Goal: Information Seeking & Learning: Learn about a topic

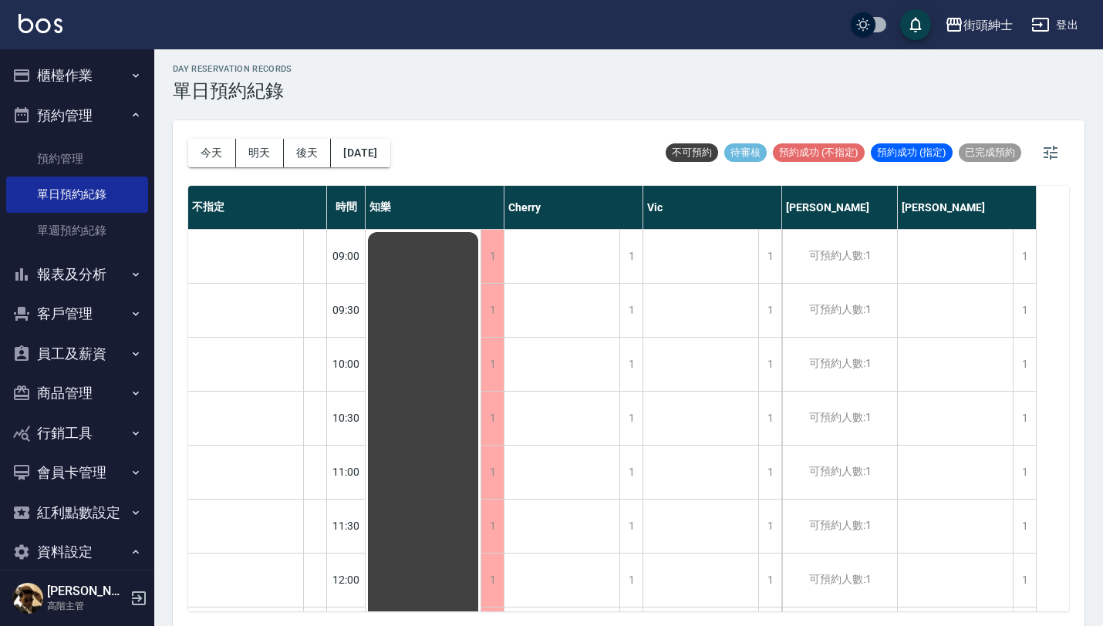
scroll to position [233, 0]
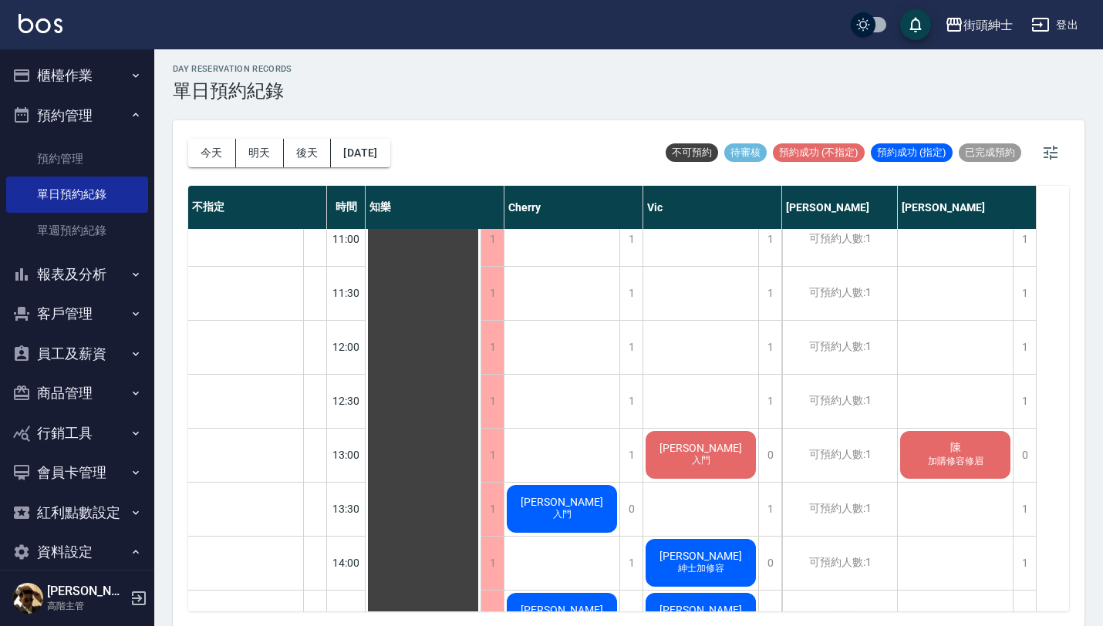
click at [120, 110] on button "預約管理" at bounding box center [77, 116] width 142 height 40
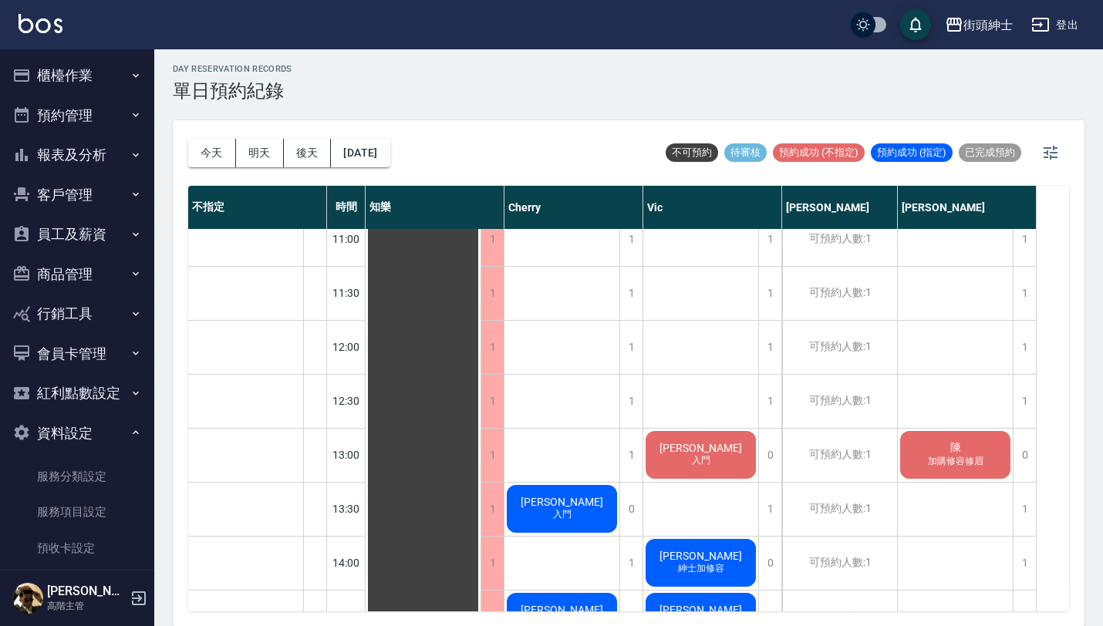
click at [99, 430] on button "資料設定" at bounding box center [77, 433] width 142 height 40
click at [107, 158] on button "報表及分析" at bounding box center [77, 155] width 142 height 40
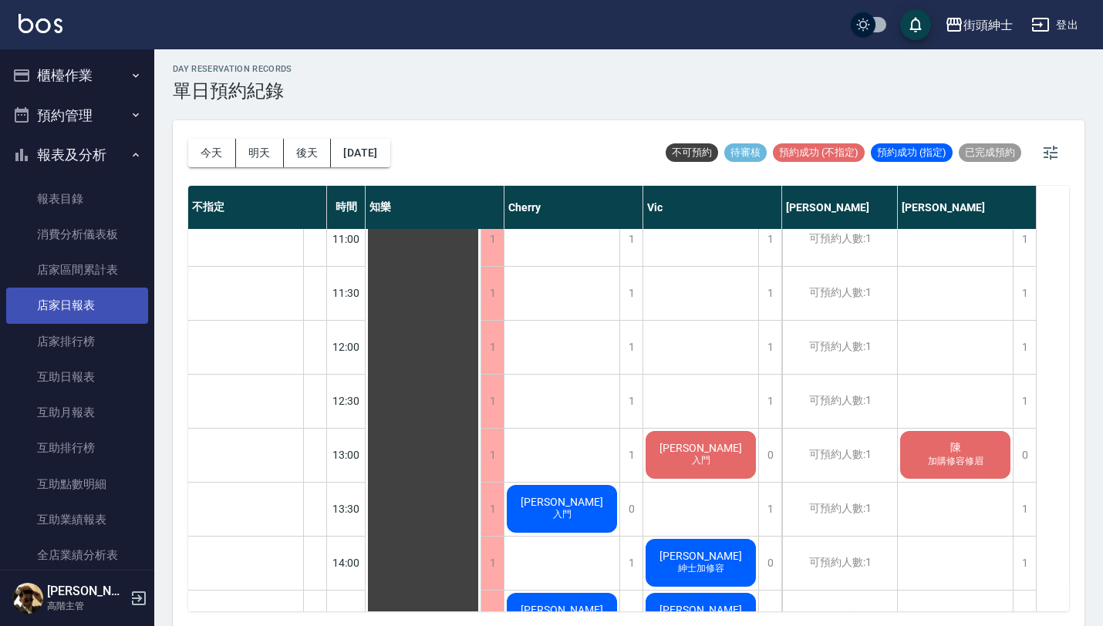
click at [110, 288] on link "店家日報表" at bounding box center [77, 305] width 142 height 35
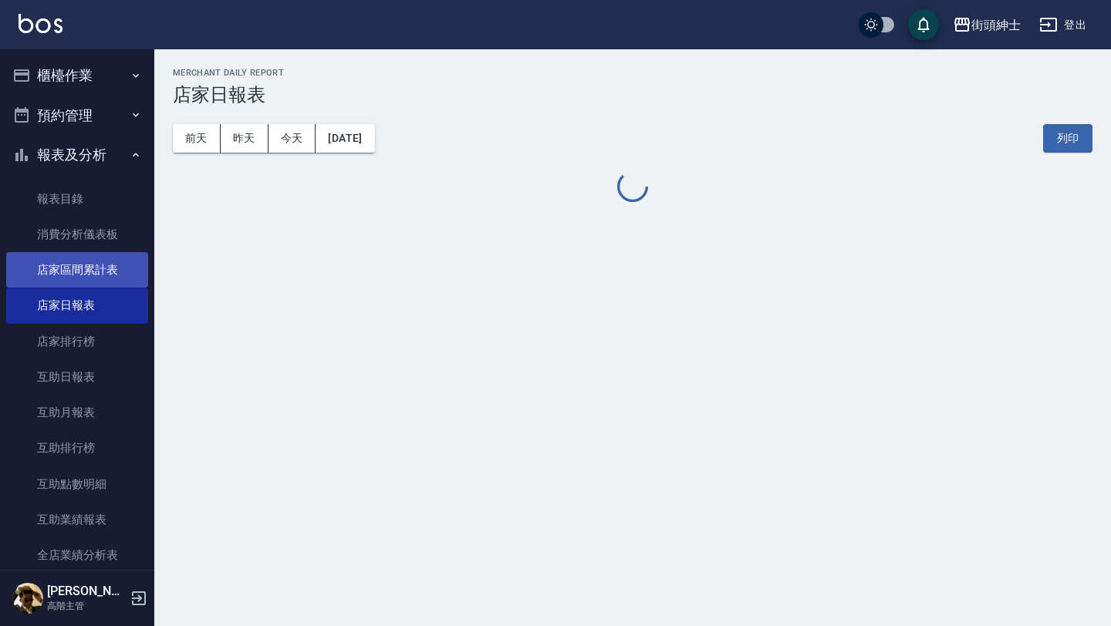
click at [108, 269] on link "店家區間累計表" at bounding box center [77, 269] width 142 height 35
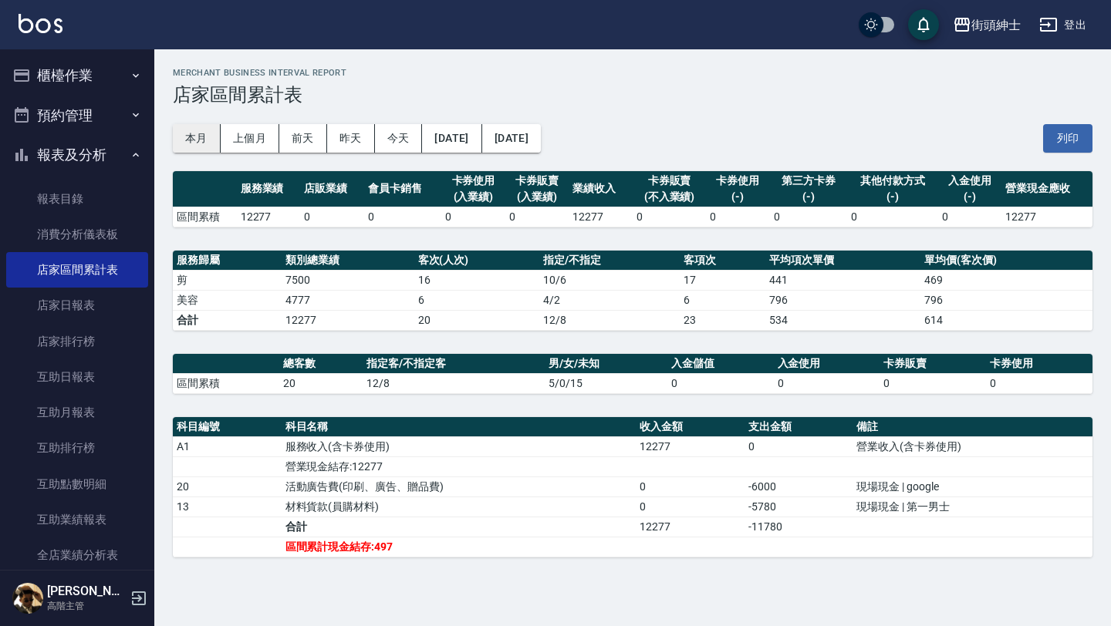
click at [194, 136] on button "本月" at bounding box center [197, 138] width 48 height 29
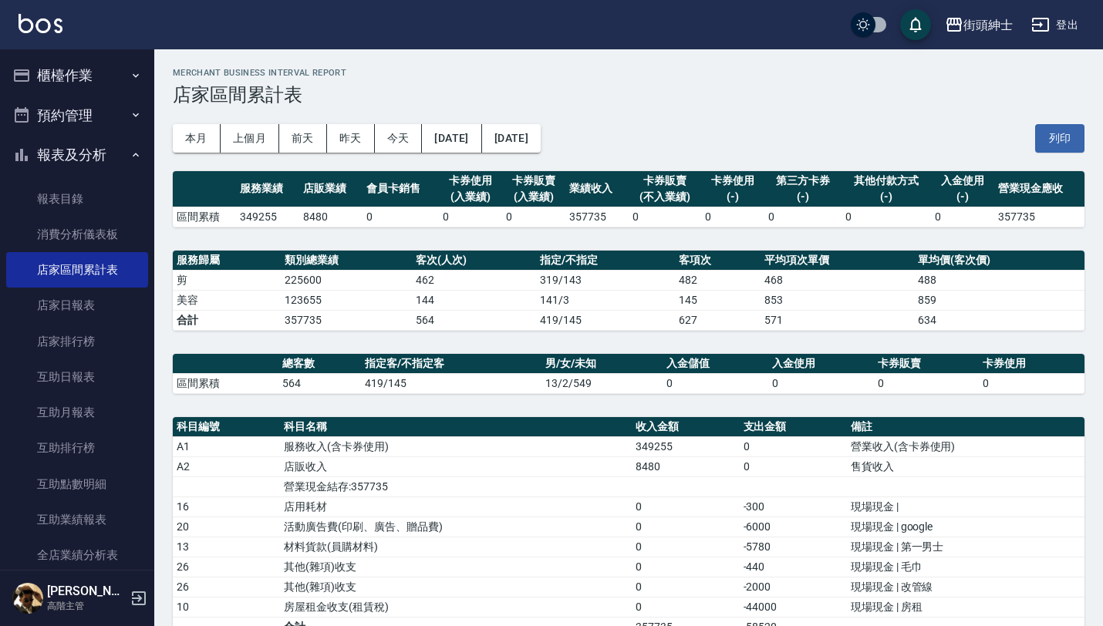
scroll to position [72, 0]
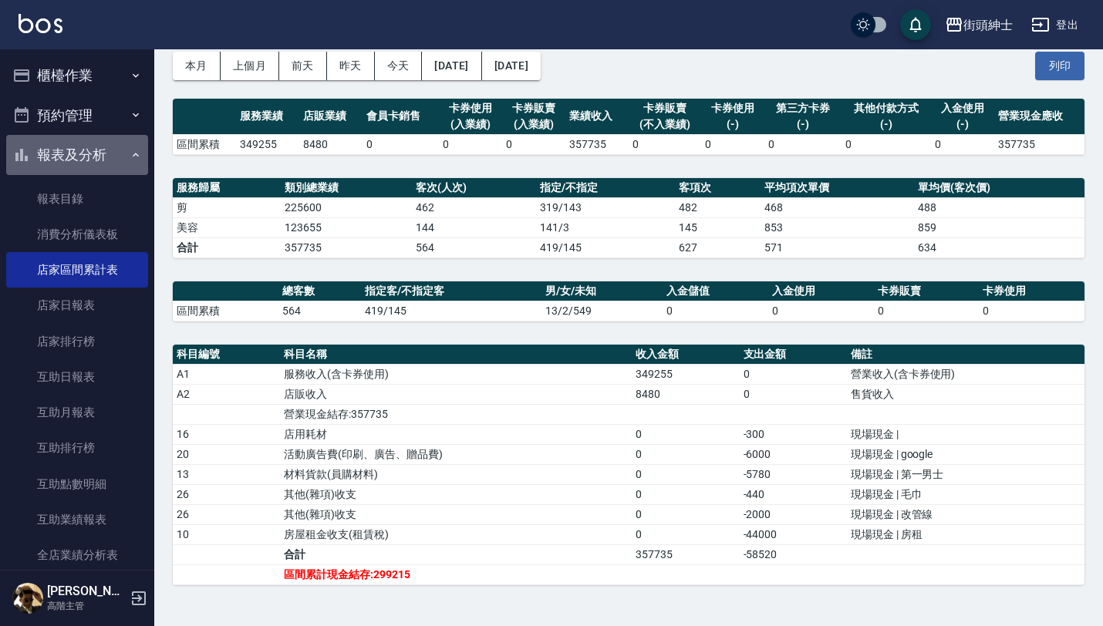
click at [120, 153] on button "報表及分析" at bounding box center [77, 155] width 142 height 40
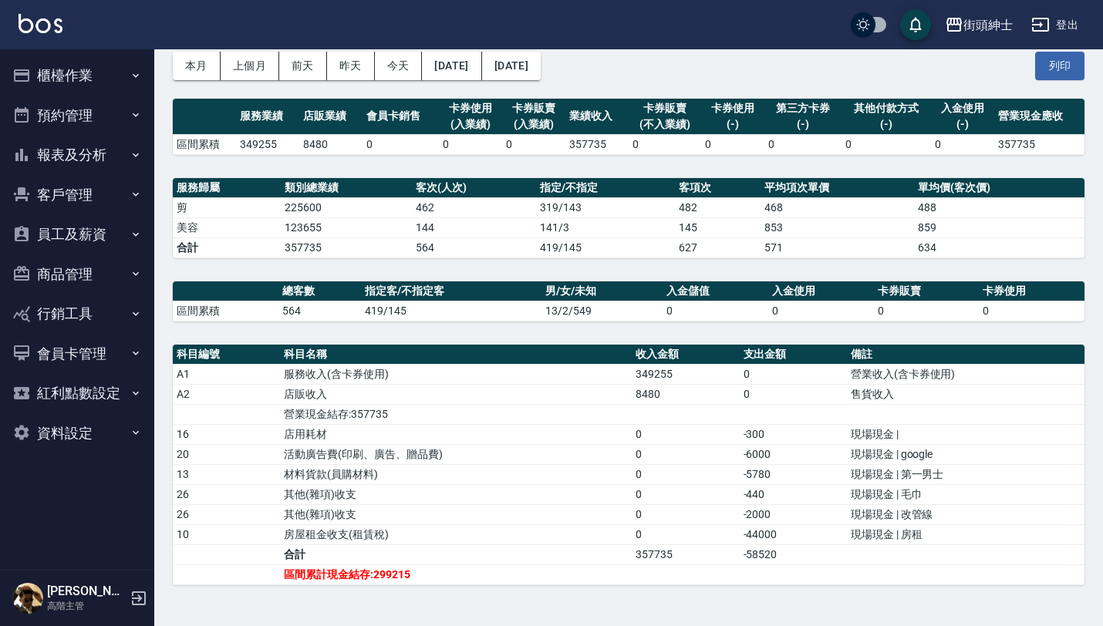
click at [106, 199] on button "客戶管理" at bounding box center [77, 195] width 142 height 40
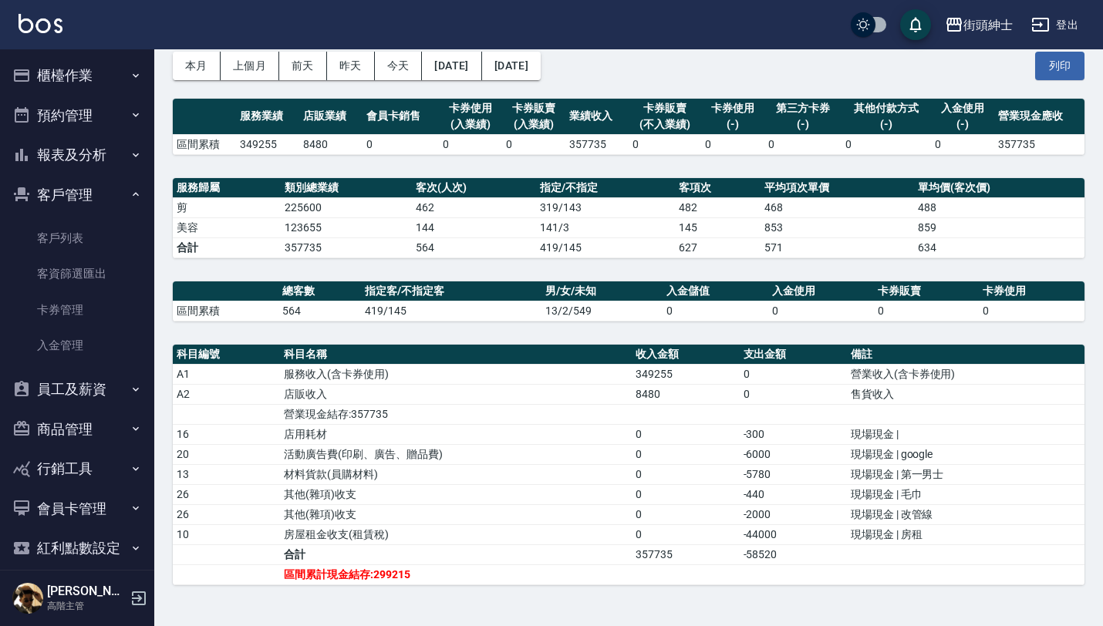
click at [106, 199] on button "客戶管理" at bounding box center [77, 195] width 142 height 40
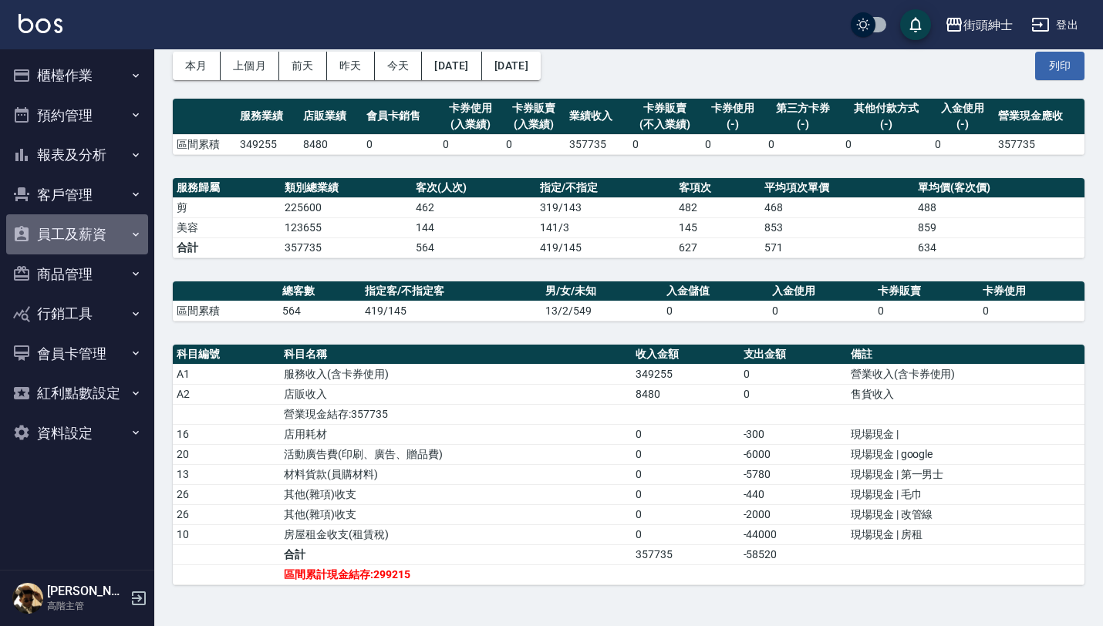
click at [98, 236] on button "員工及薪資" at bounding box center [77, 234] width 142 height 40
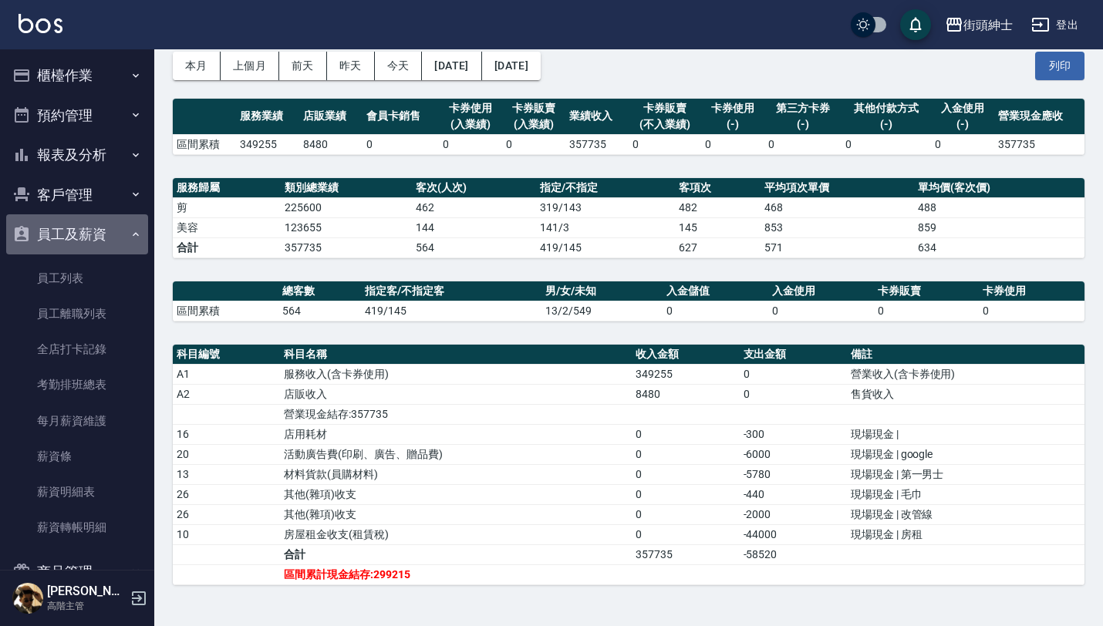
click at [103, 226] on button "員工及薪資" at bounding box center [77, 234] width 142 height 40
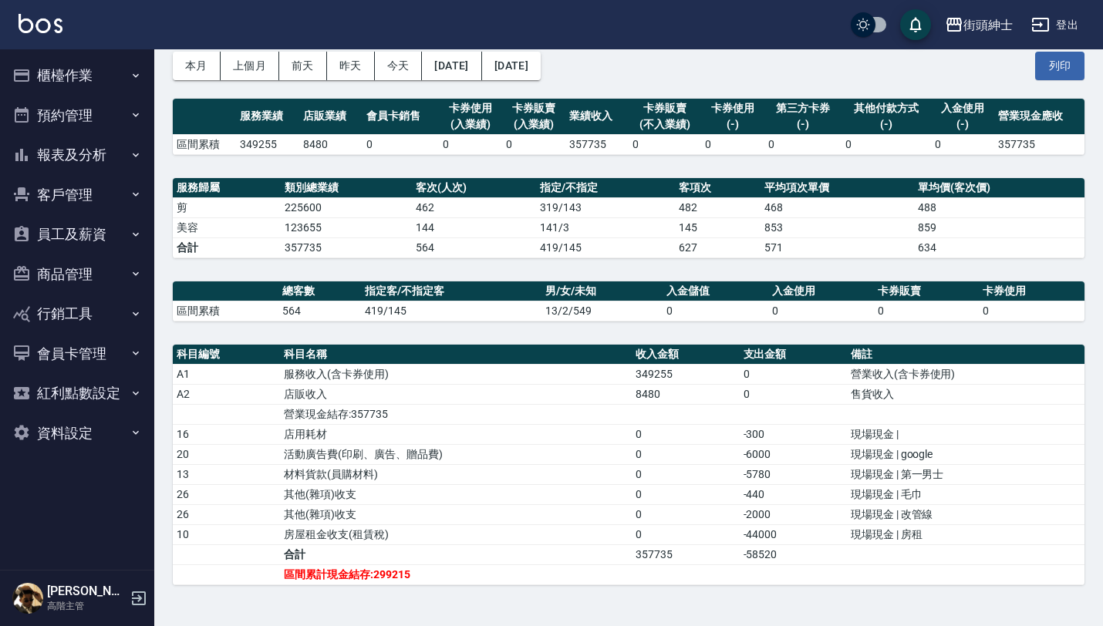
click at [100, 154] on button "報表及分析" at bounding box center [77, 155] width 142 height 40
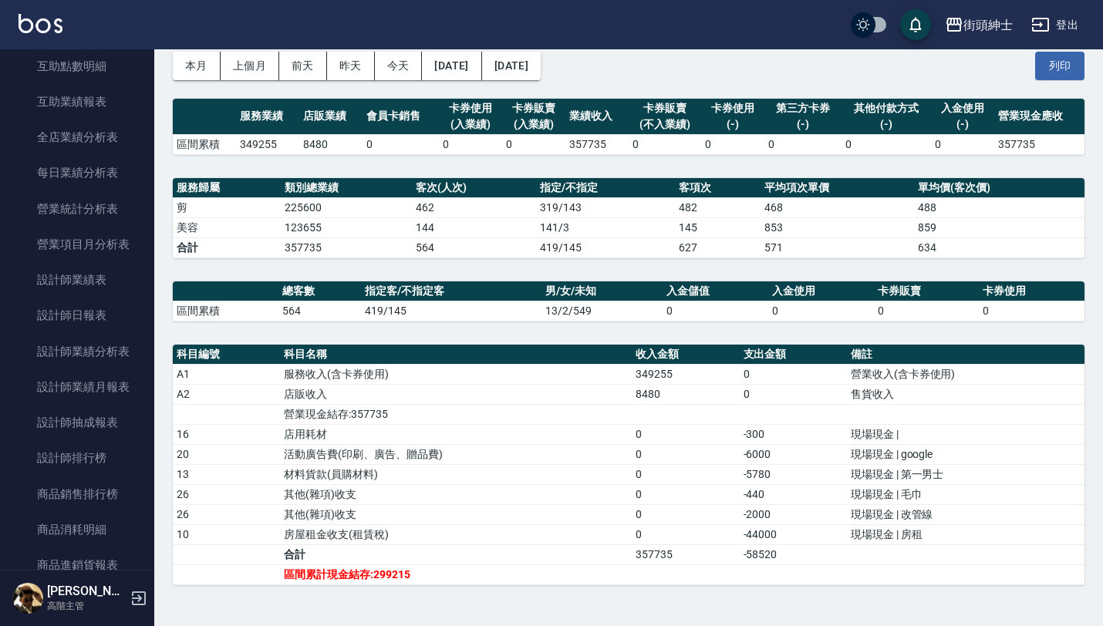
scroll to position [420, 0]
click at [89, 410] on link "設計師抽成報表" at bounding box center [77, 420] width 142 height 35
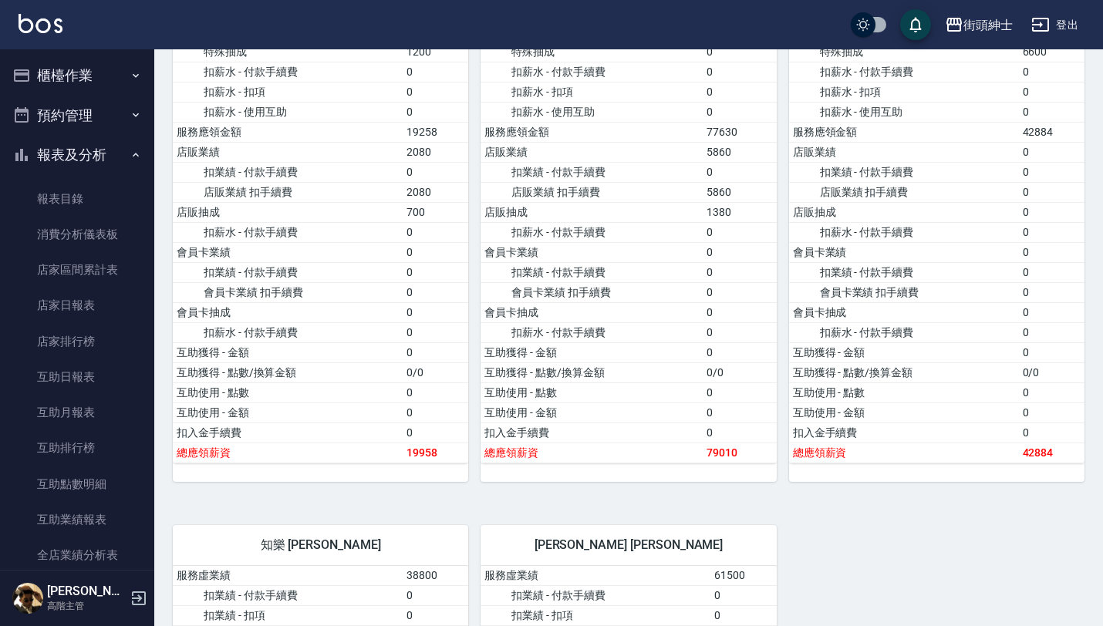
click at [116, 147] on button "報表及分析" at bounding box center [77, 155] width 142 height 40
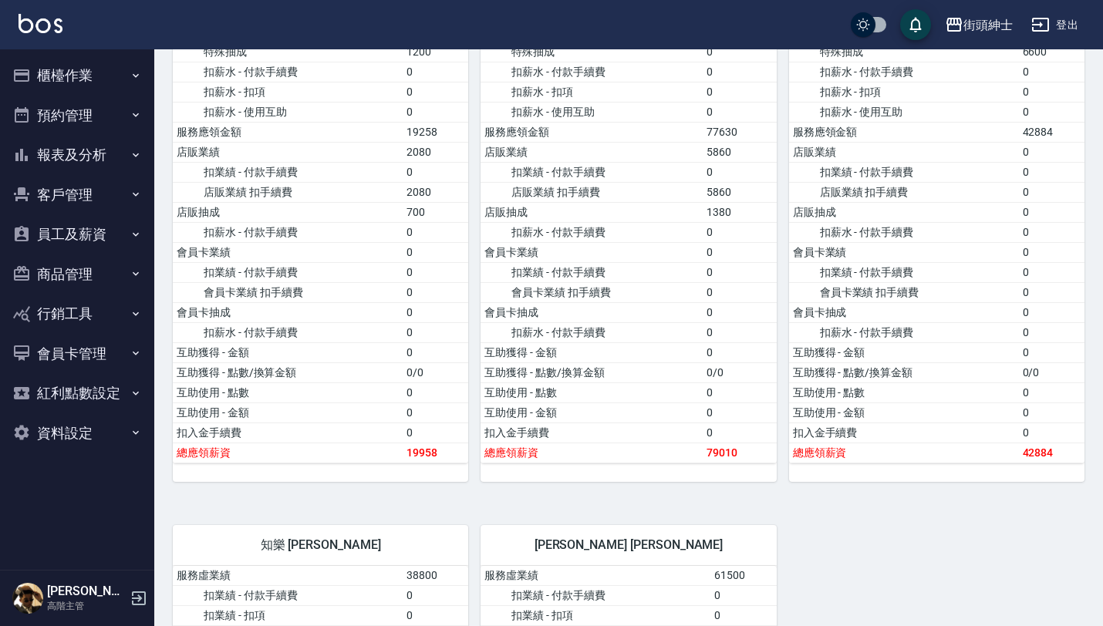
click at [103, 153] on button "報表及分析" at bounding box center [77, 155] width 142 height 40
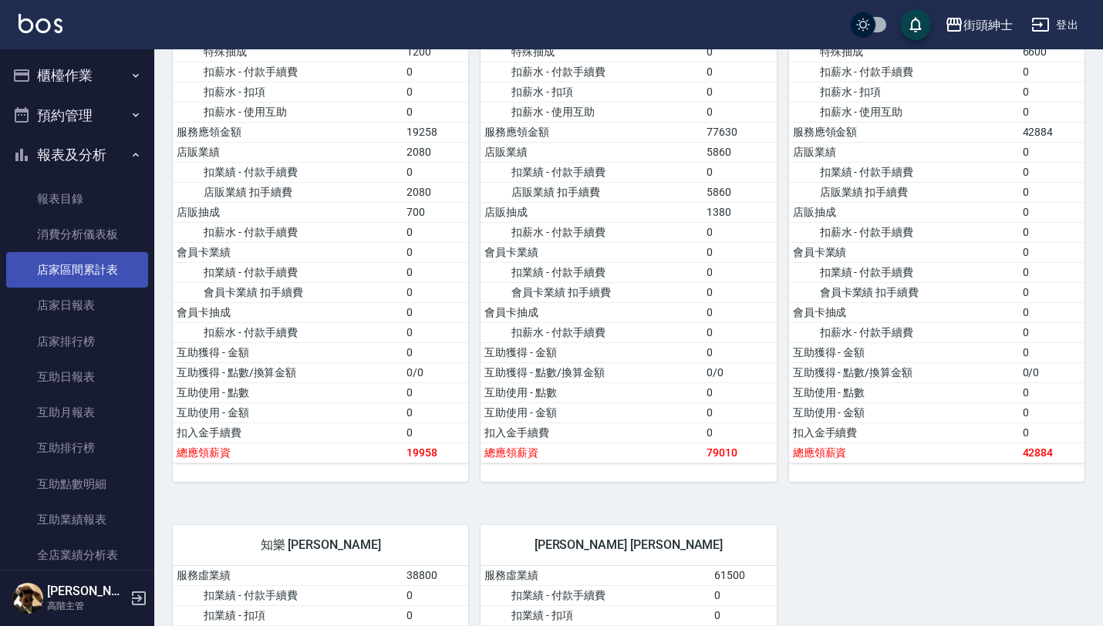
click at [113, 269] on link "店家區間累計表" at bounding box center [77, 269] width 142 height 35
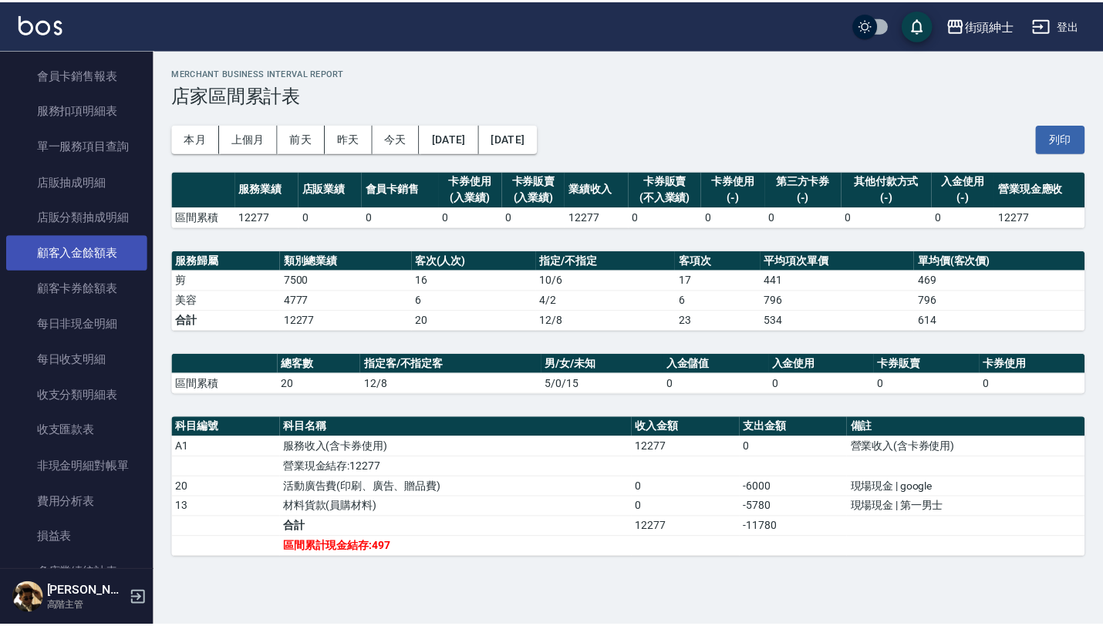
scroll to position [1130, 0]
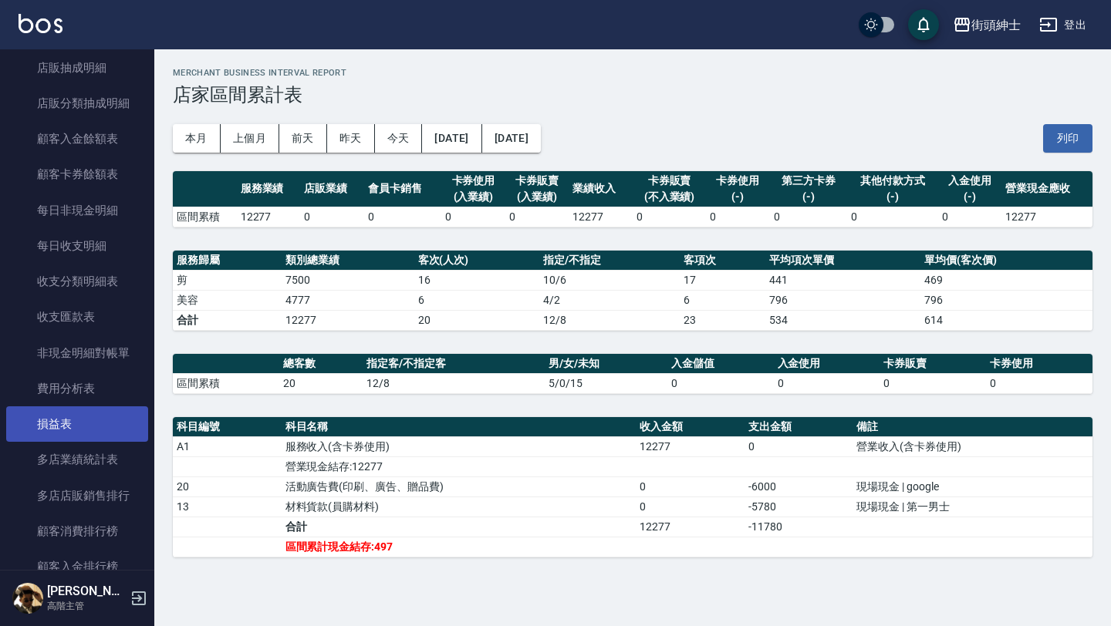
click at [89, 428] on link "損益表" at bounding box center [77, 423] width 142 height 35
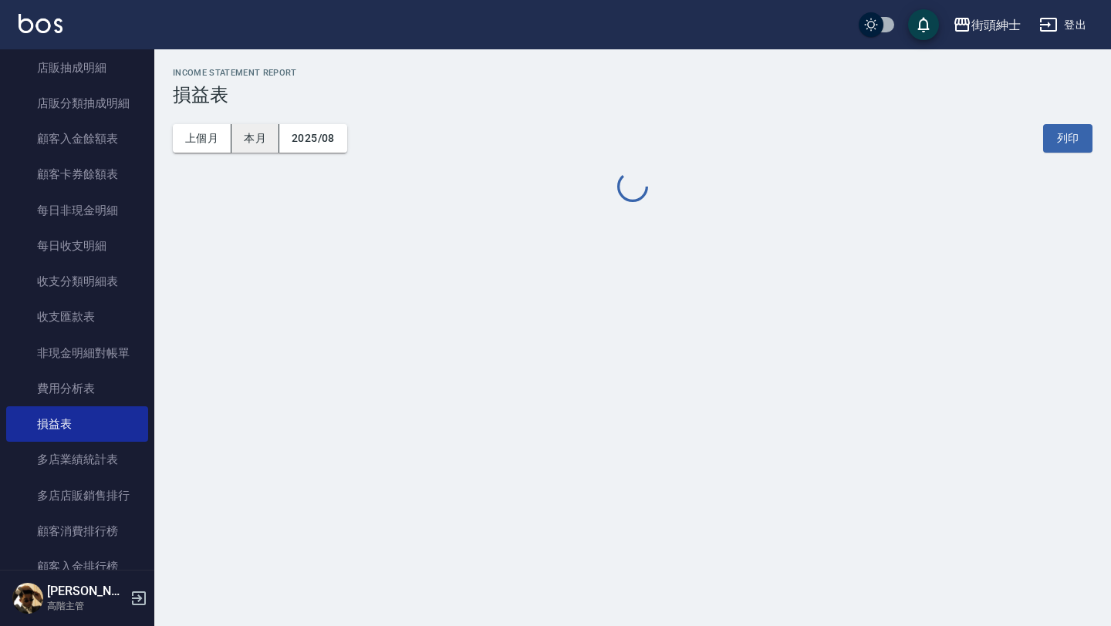
click at [261, 142] on button "本月" at bounding box center [255, 138] width 48 height 29
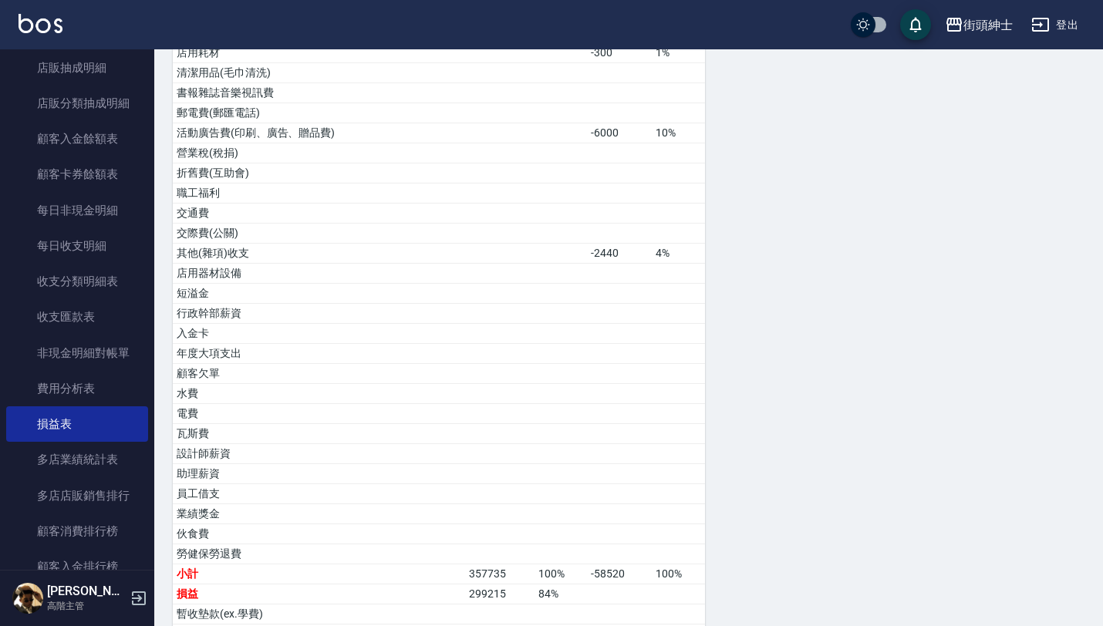
scroll to position [613, 0]
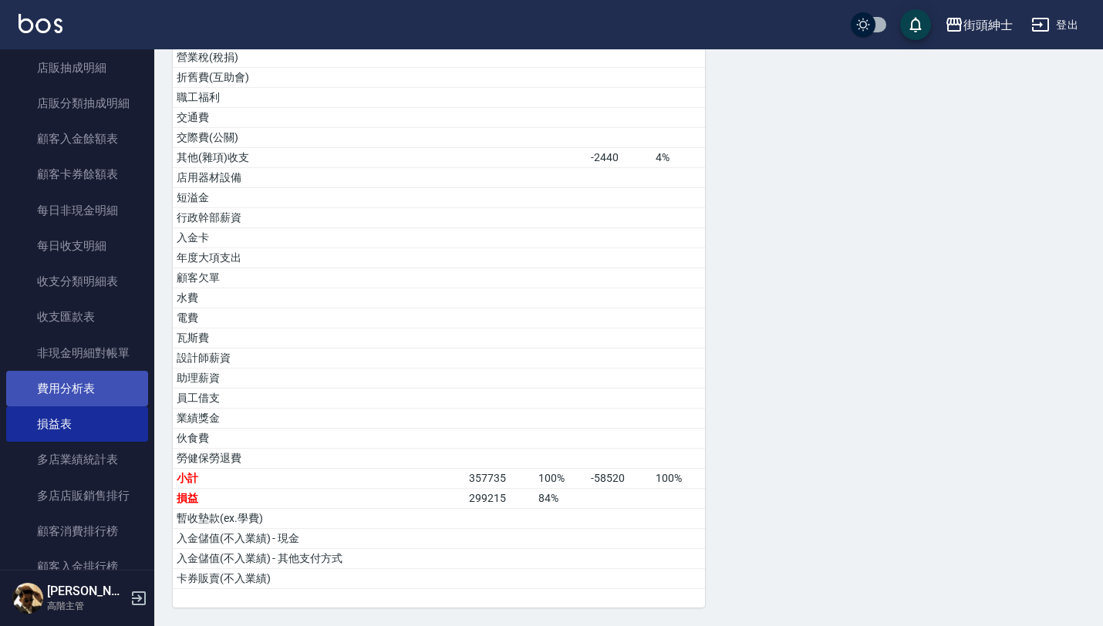
click at [112, 372] on link "費用分析表" at bounding box center [77, 388] width 142 height 35
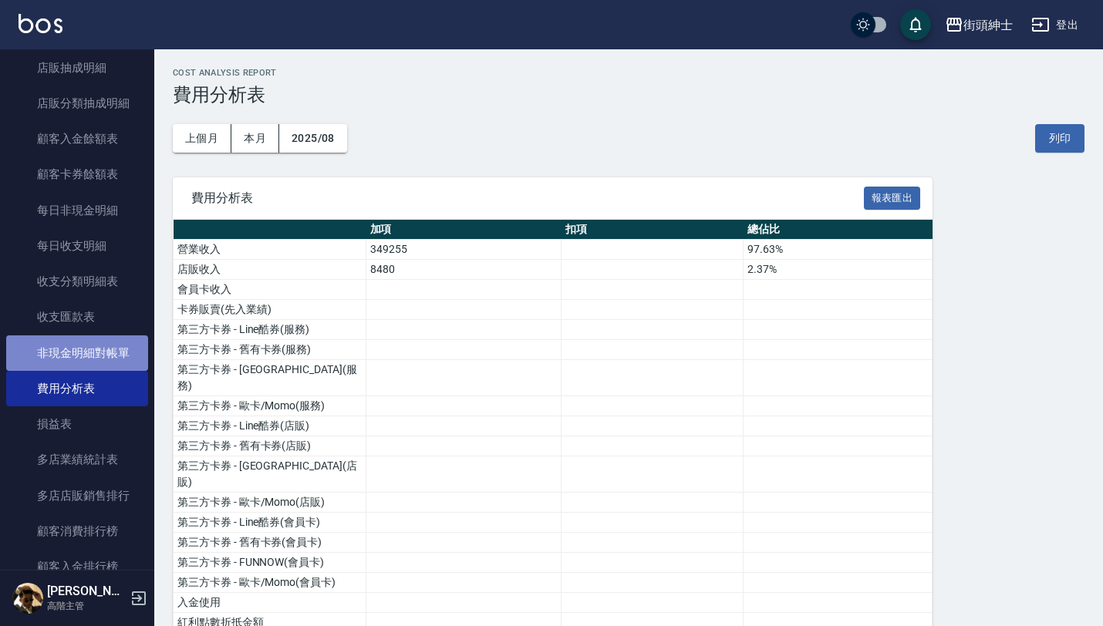
click at [77, 352] on link "非現金明細對帳單" at bounding box center [77, 352] width 142 height 35
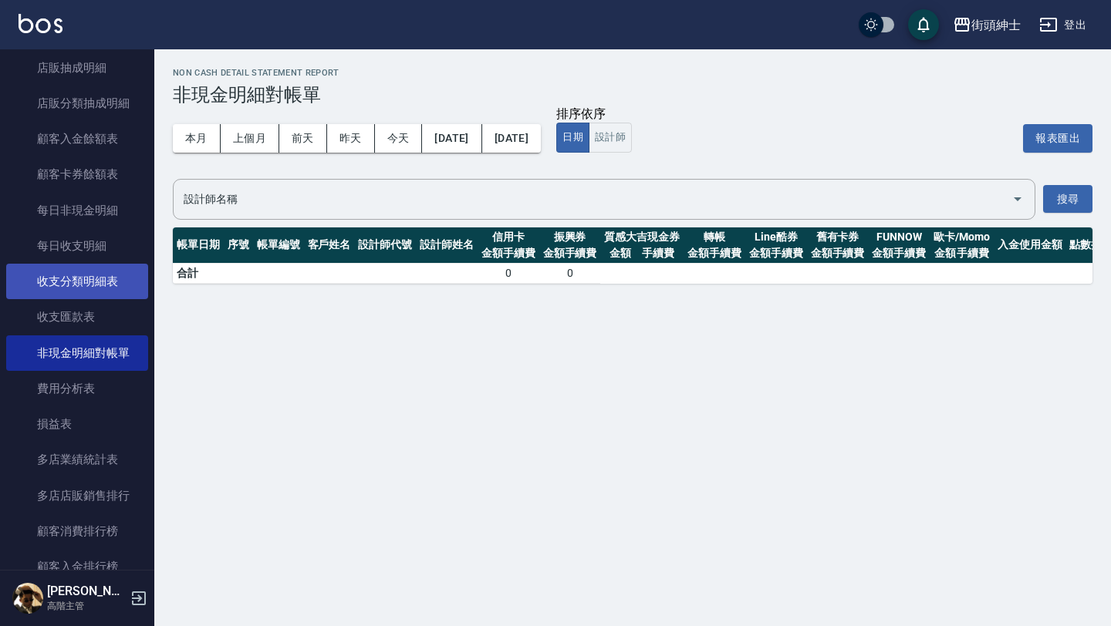
click at [85, 278] on link "收支分類明細表" at bounding box center [77, 281] width 142 height 35
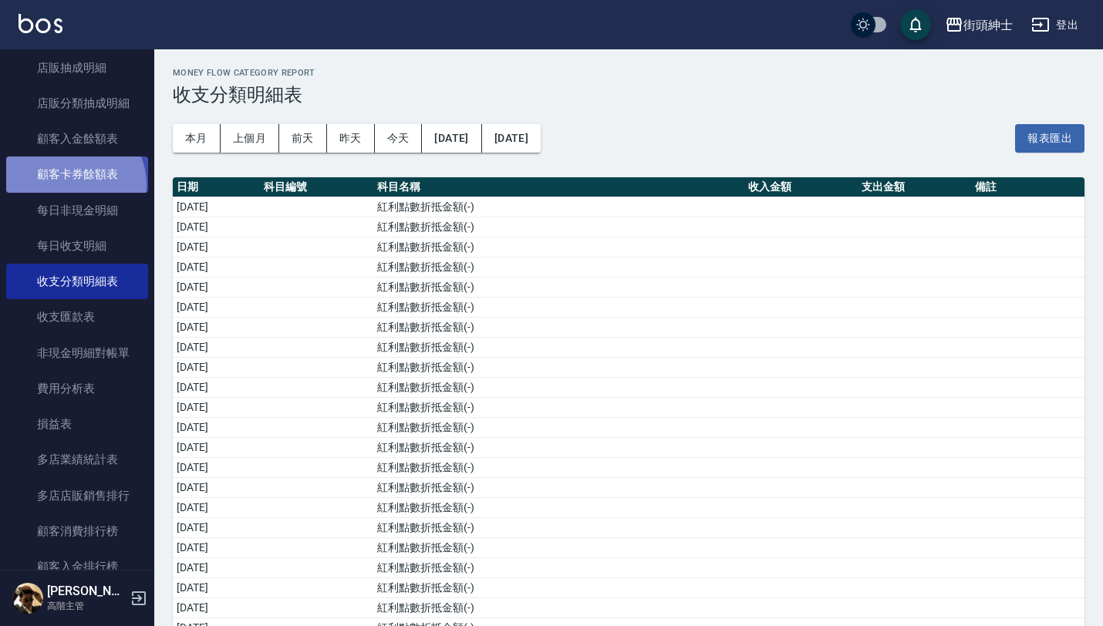
click at [73, 184] on link "顧客卡券餘額表" at bounding box center [77, 174] width 142 height 35
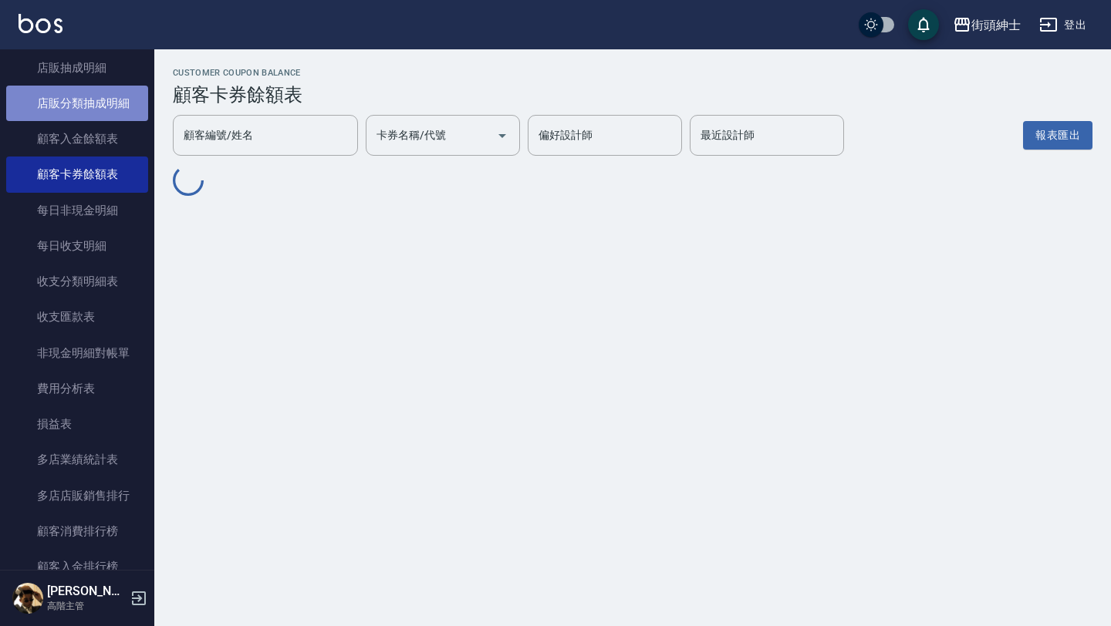
click at [83, 110] on link "店販分類抽成明細" at bounding box center [77, 103] width 142 height 35
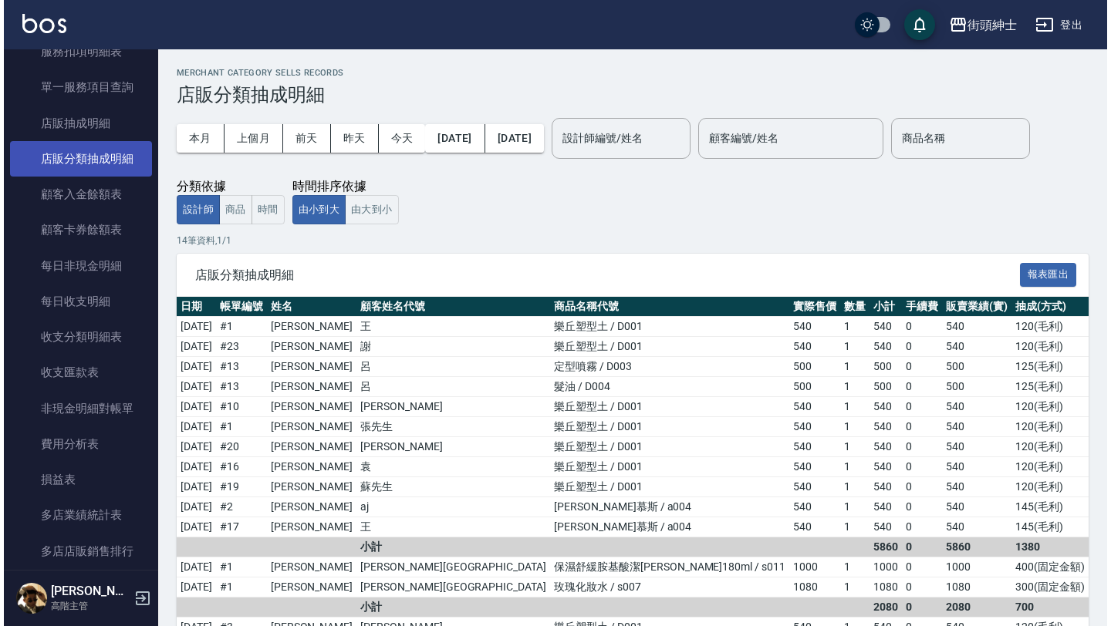
scroll to position [1070, 0]
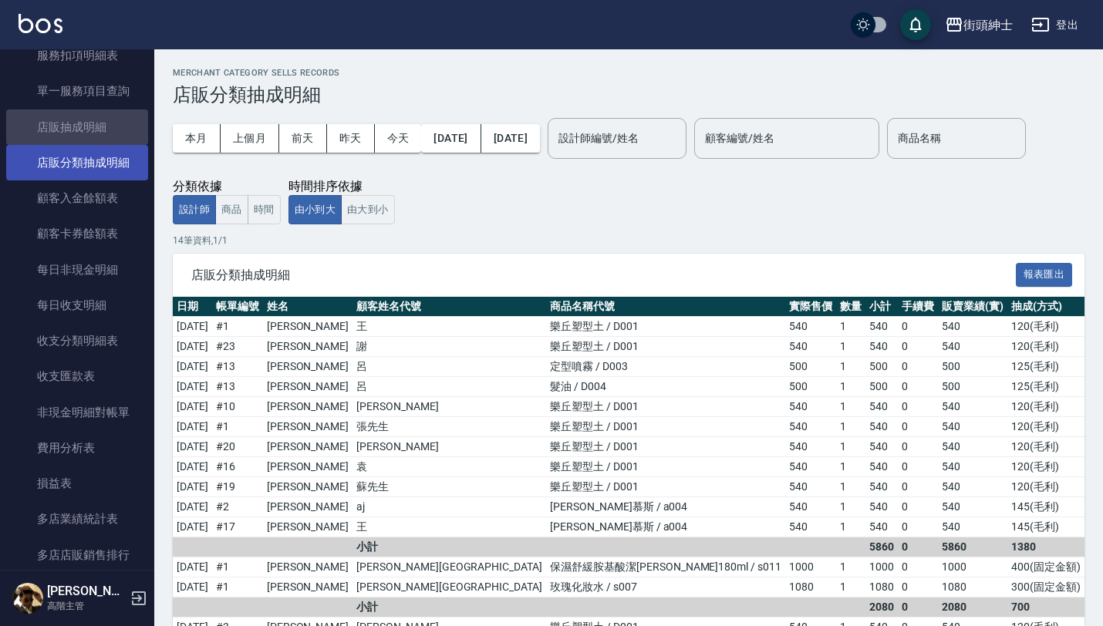
click at [86, 120] on link "店販抽成明細" at bounding box center [77, 127] width 142 height 35
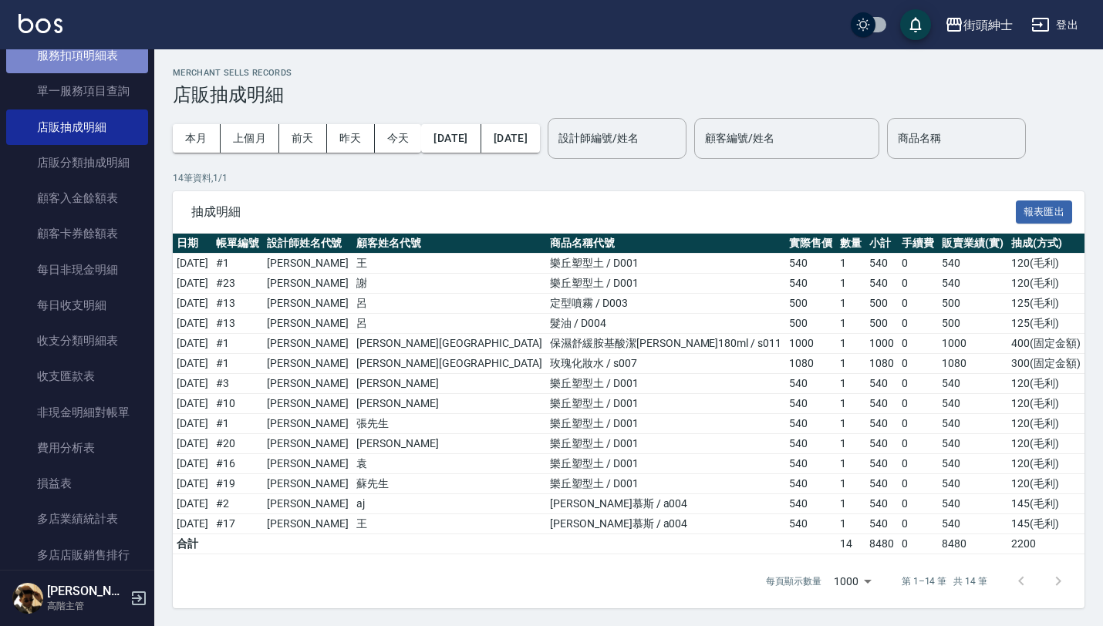
click at [109, 63] on link "服務扣項明細表" at bounding box center [77, 55] width 142 height 35
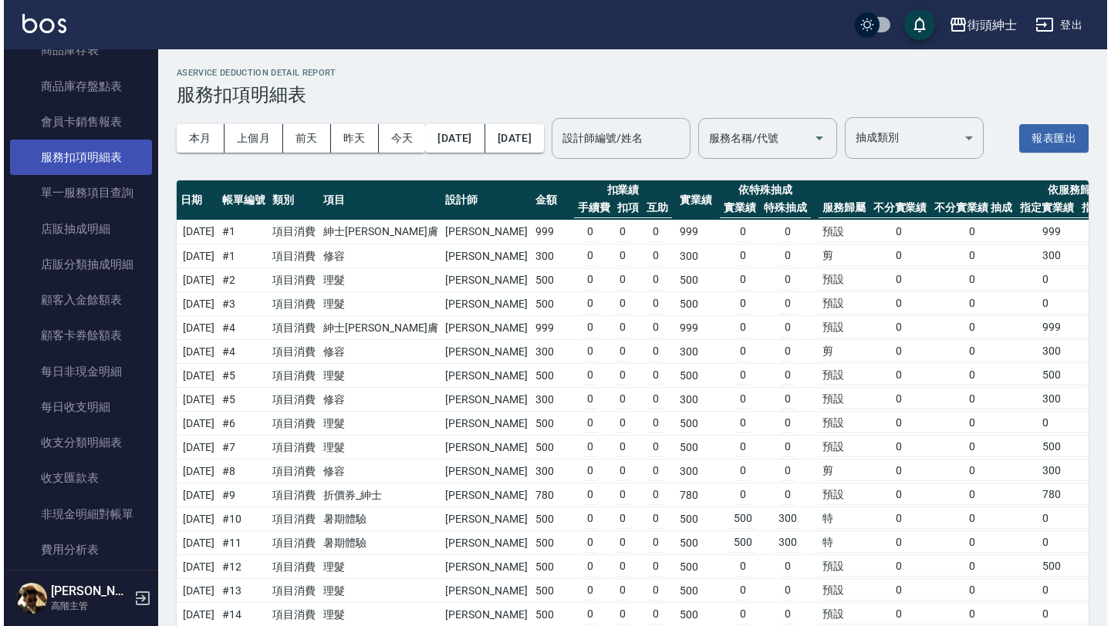
scroll to position [945, 0]
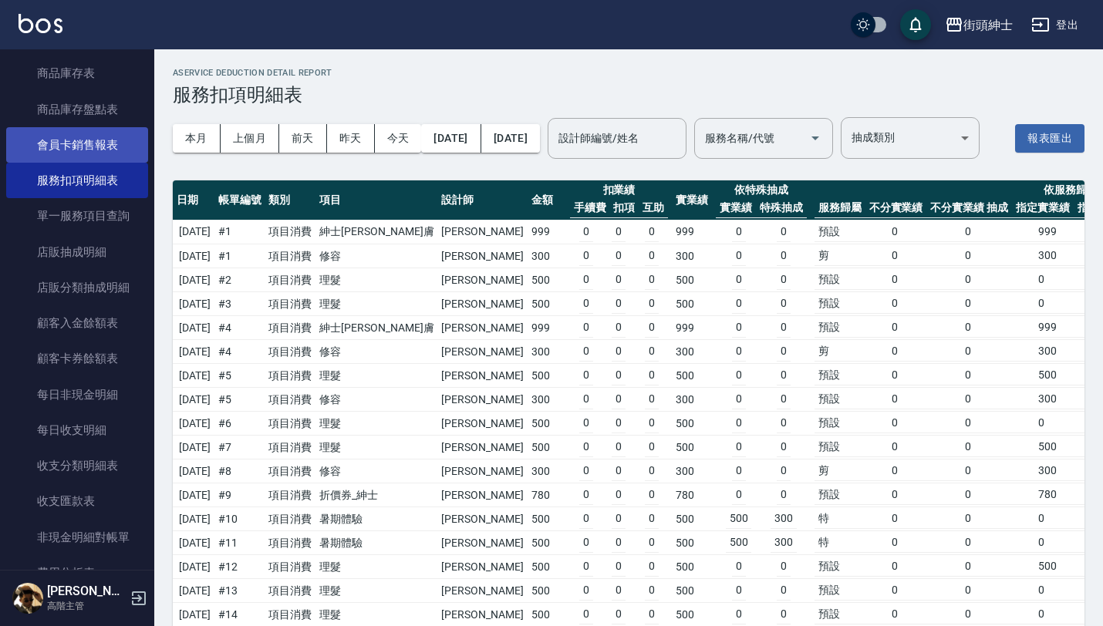
click at [110, 132] on link "會員卡銷售報表" at bounding box center [77, 144] width 142 height 35
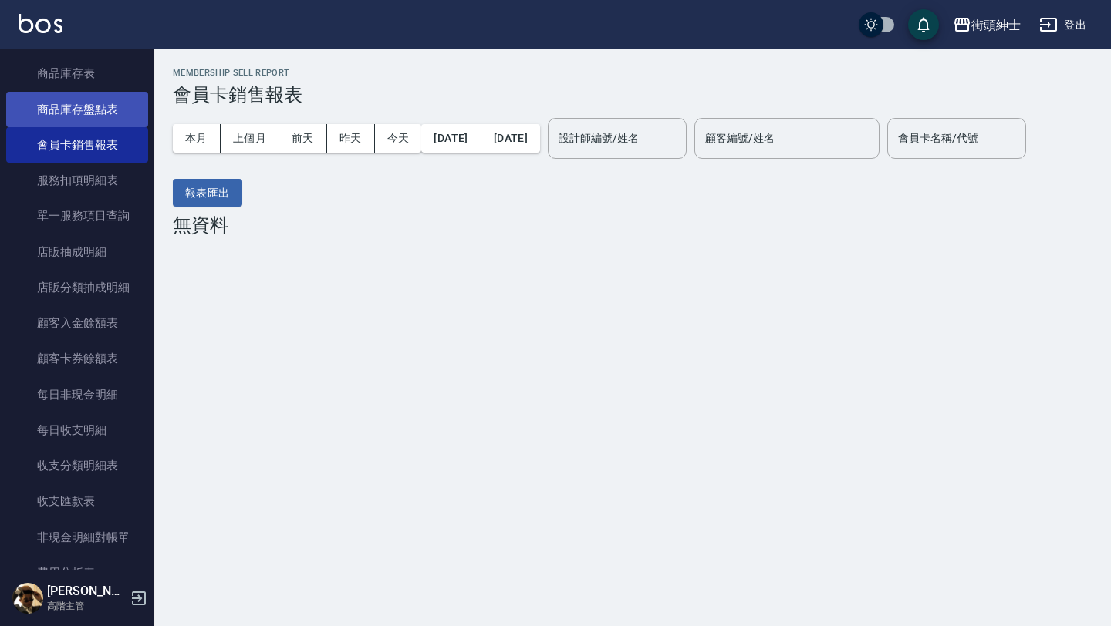
click at [104, 100] on link "商品庫存盤點表" at bounding box center [77, 109] width 142 height 35
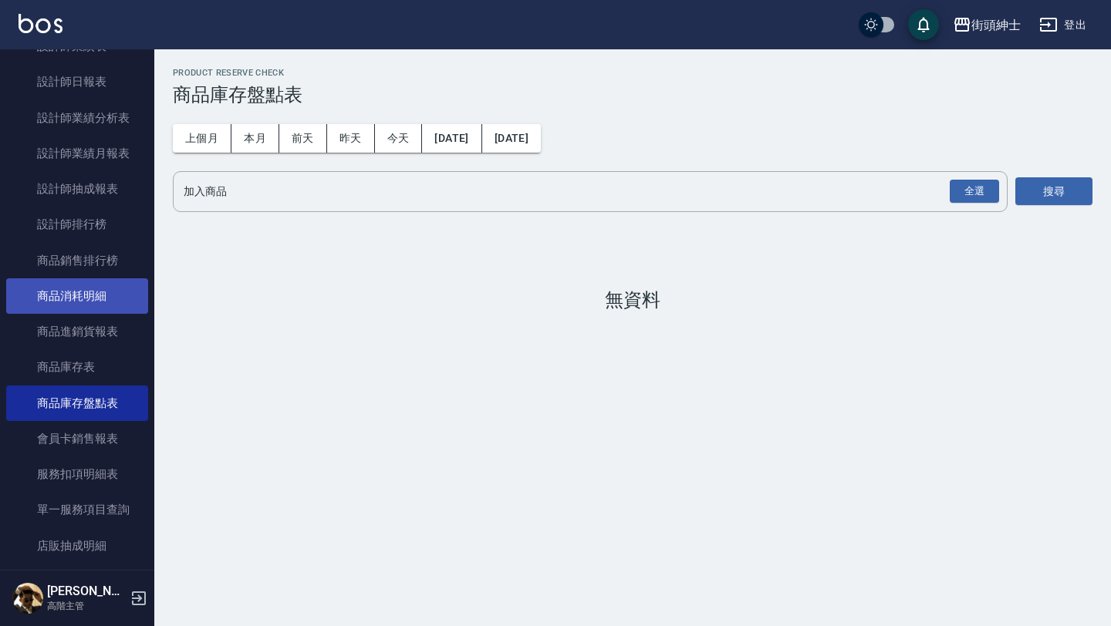
scroll to position [651, 0]
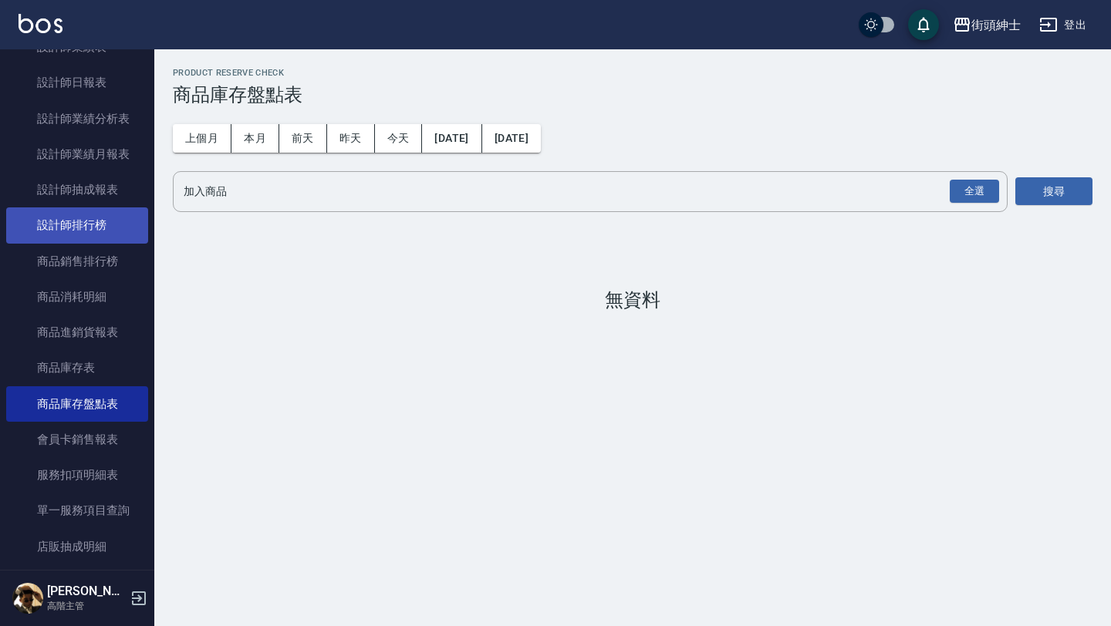
click at [93, 208] on link "設計師排行榜" at bounding box center [77, 224] width 142 height 35
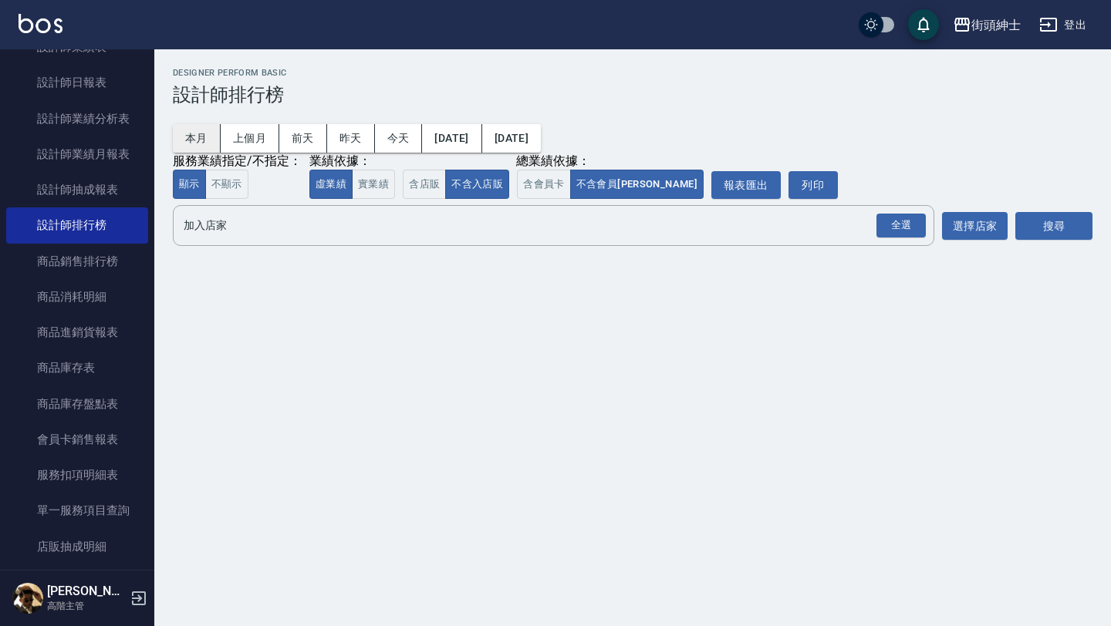
click at [208, 147] on button "本月" at bounding box center [197, 138] width 48 height 29
click at [904, 223] on div "全選" at bounding box center [900, 226] width 49 height 24
click at [1026, 228] on button "搜尋" at bounding box center [1053, 227] width 77 height 29
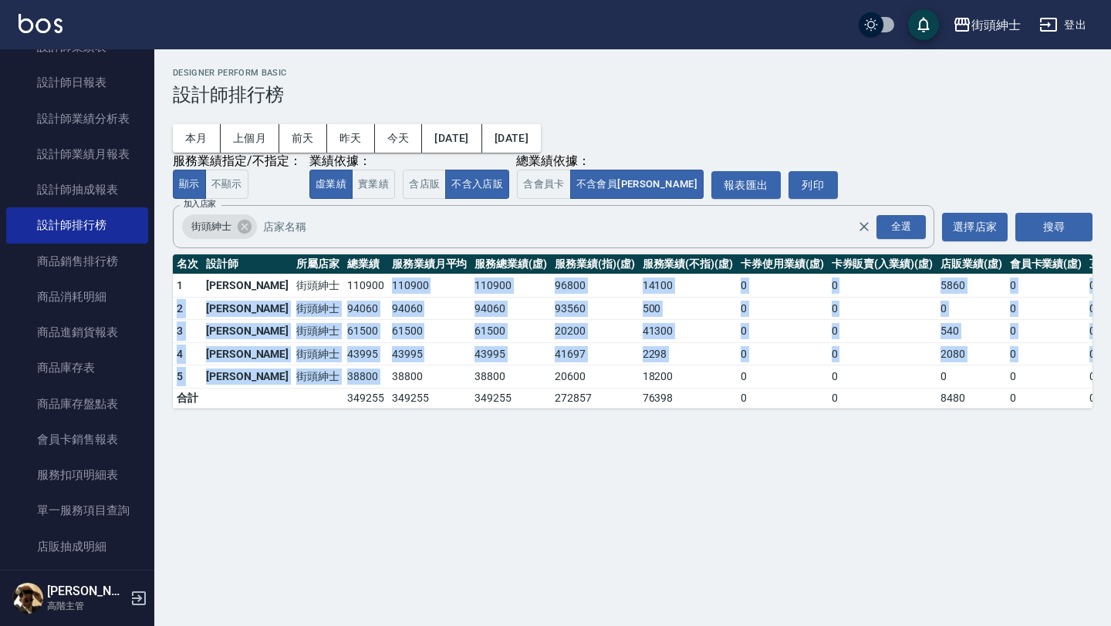
drag, startPoint x: 340, startPoint y: 283, endPoint x: 381, endPoint y: 368, distance: 94.2
click at [381, 369] on tbody "1 [PERSON_NAME] 街頭紳士 110900 110900 110900 96800 14100 0 0 5860 0 0 / 0 2 [PERSO…" at bounding box center [682, 342] width 1018 height 134
click at [388, 368] on td "38800" at bounding box center [429, 377] width 83 height 23
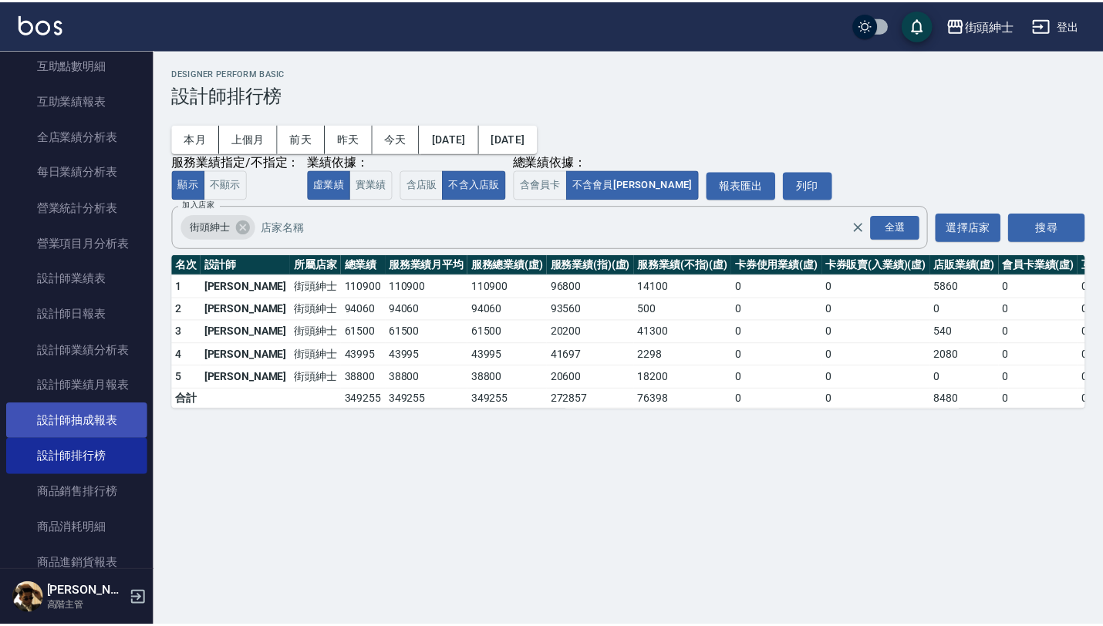
scroll to position [266, 0]
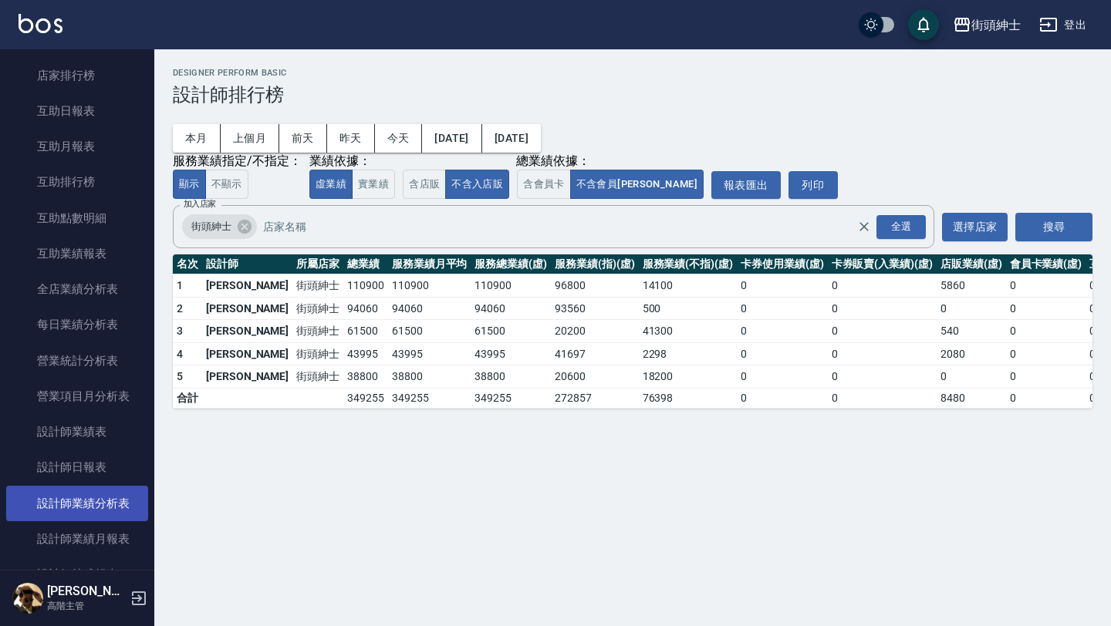
click at [106, 502] on link "設計師業績分析表" at bounding box center [77, 503] width 142 height 35
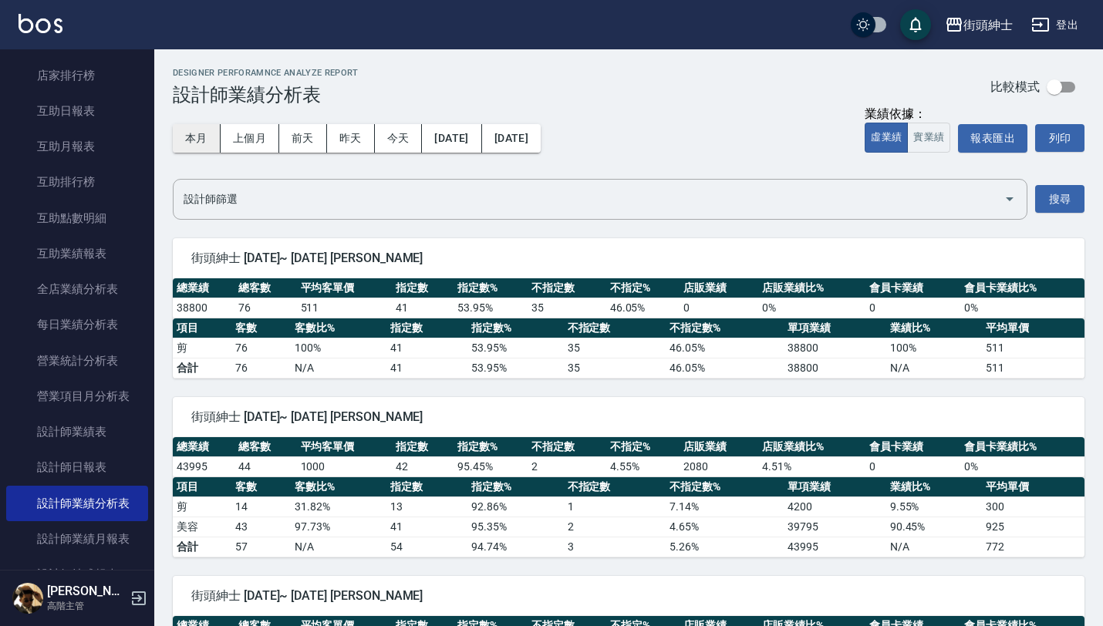
click at [196, 135] on button "本月" at bounding box center [197, 138] width 48 height 29
click at [255, 143] on button "上個月" at bounding box center [250, 138] width 59 height 29
click at [197, 143] on button "本月" at bounding box center [197, 138] width 48 height 29
click at [253, 149] on button "上個月" at bounding box center [250, 138] width 59 height 29
click at [197, 137] on button "本月" at bounding box center [197, 138] width 48 height 29
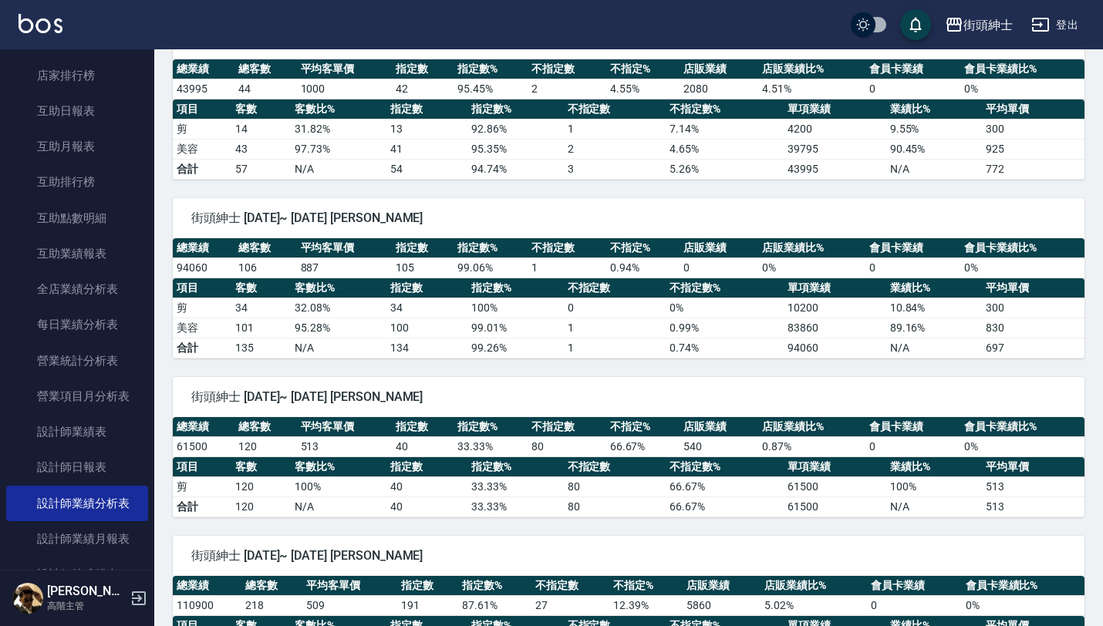
scroll to position [349, 0]
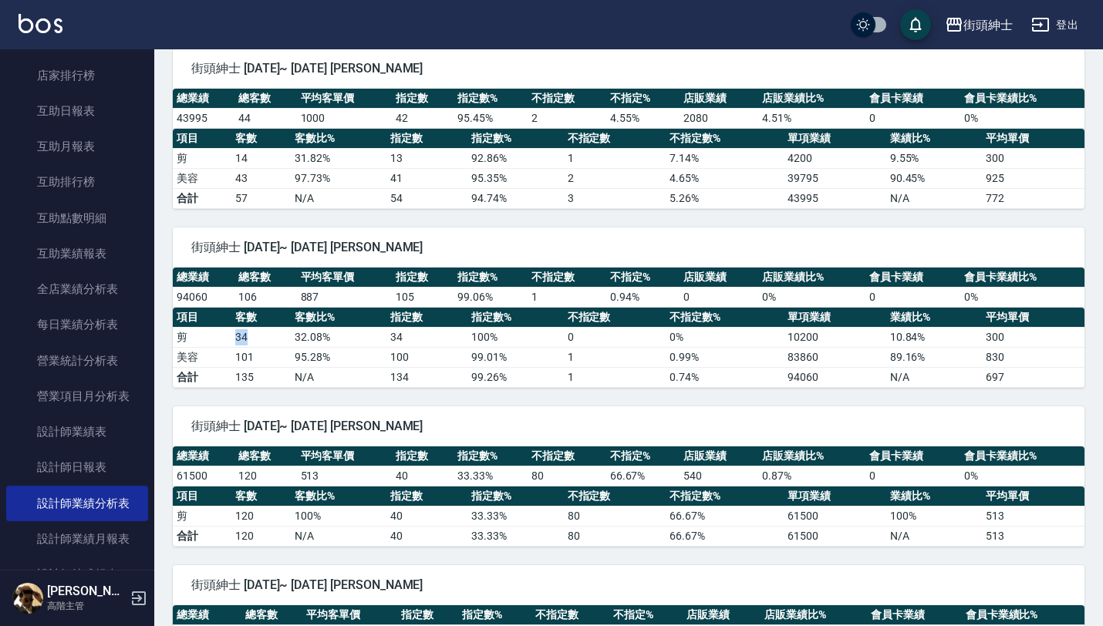
drag, startPoint x: 235, startPoint y: 337, endPoint x: 248, endPoint y: 337, distance: 12.3
click at [246, 337] on td "34" at bounding box center [260, 337] width 59 height 20
click at [248, 337] on td "34" at bounding box center [260, 337] width 59 height 20
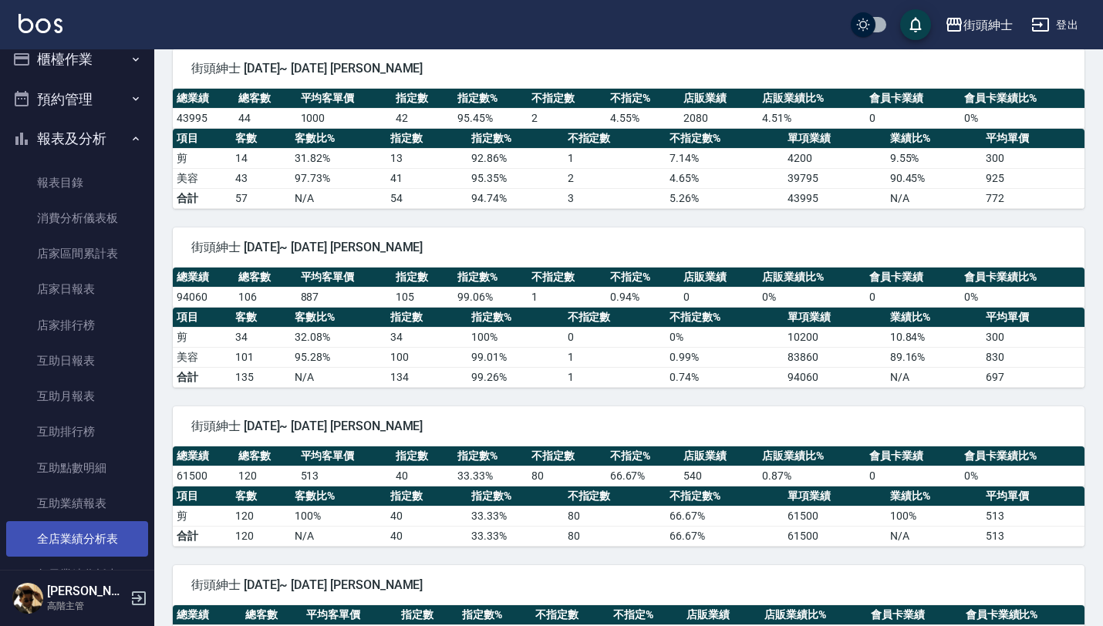
scroll to position [0, 0]
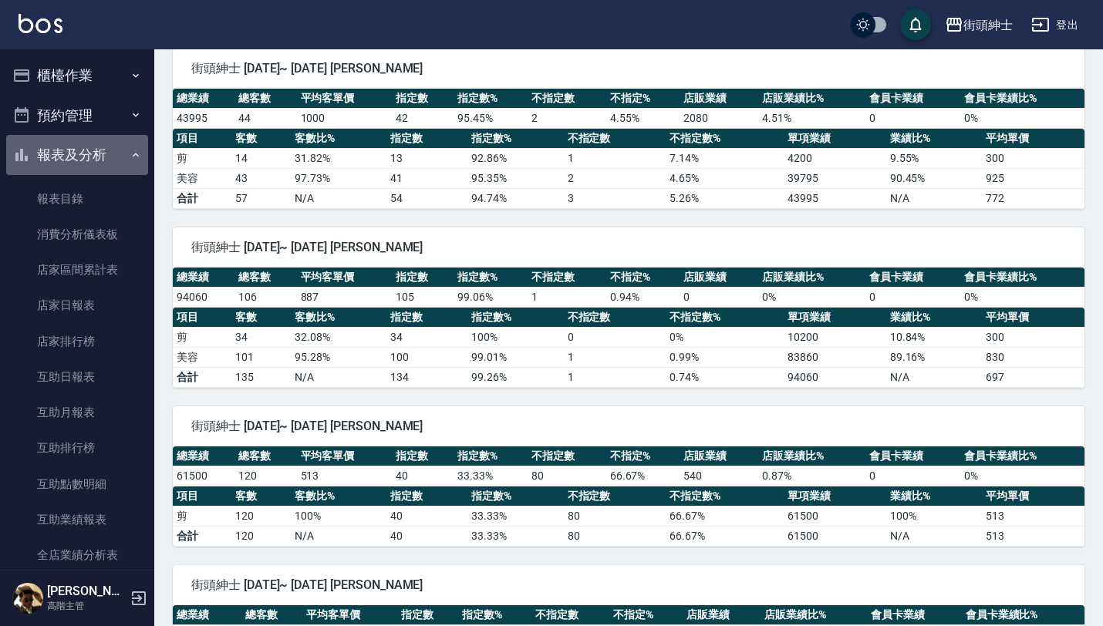
click at [107, 155] on button "報表及分析" at bounding box center [77, 155] width 142 height 40
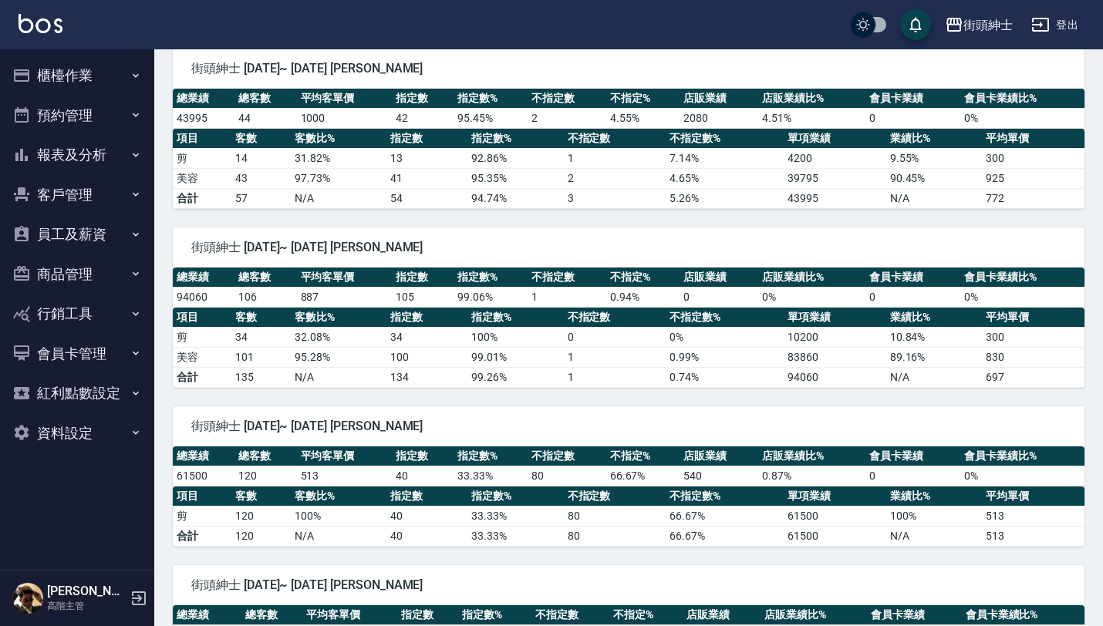
click at [120, 71] on button "櫃檯作業" at bounding box center [77, 76] width 142 height 40
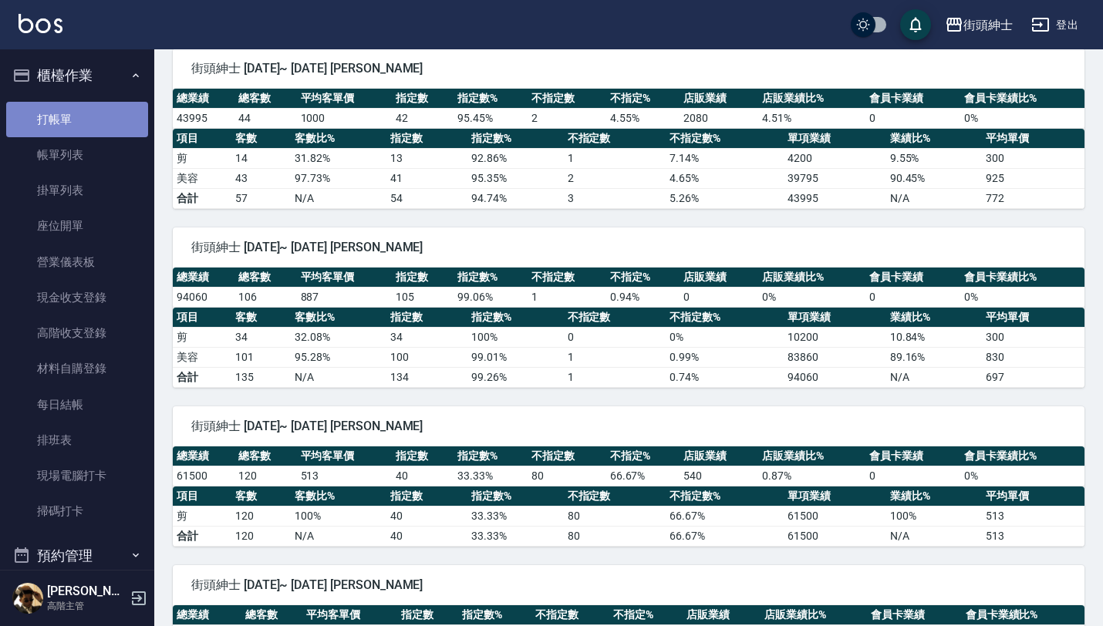
click at [115, 117] on link "打帳單" at bounding box center [77, 119] width 142 height 35
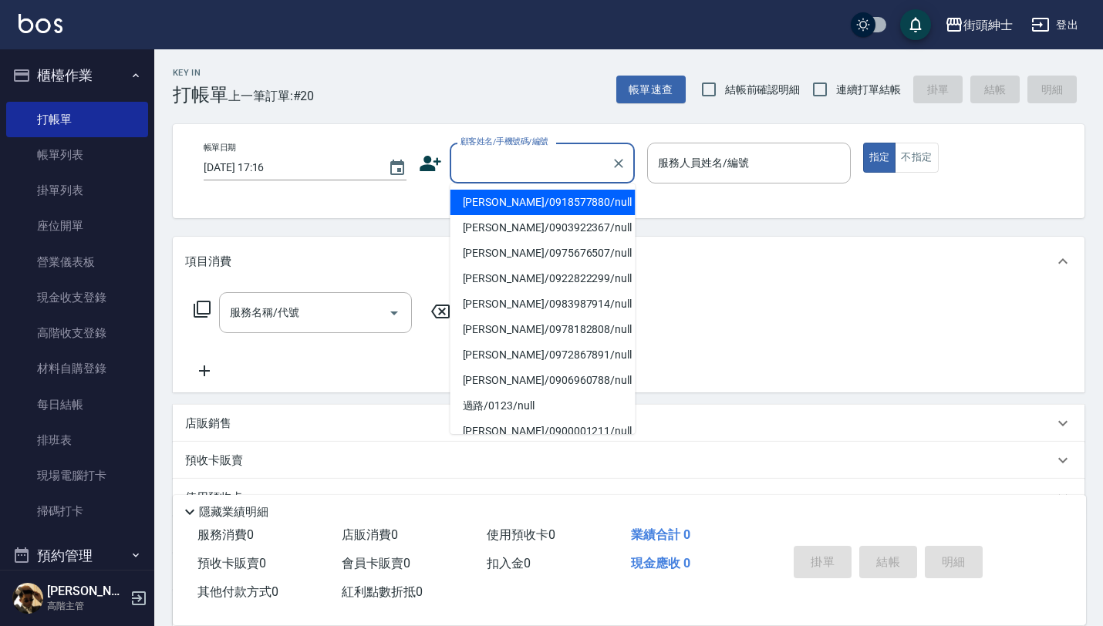
click at [470, 167] on input "顧客姓名/手機號碼/編號" at bounding box center [531, 163] width 148 height 27
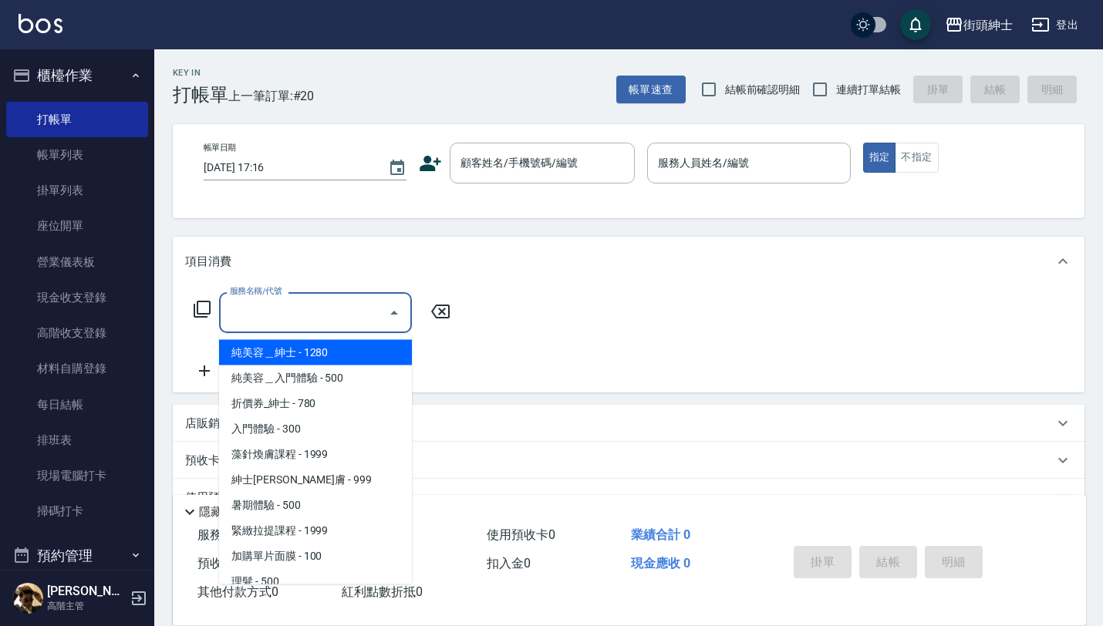
click at [292, 305] on input "服務名稱/代號" at bounding box center [304, 312] width 156 height 27
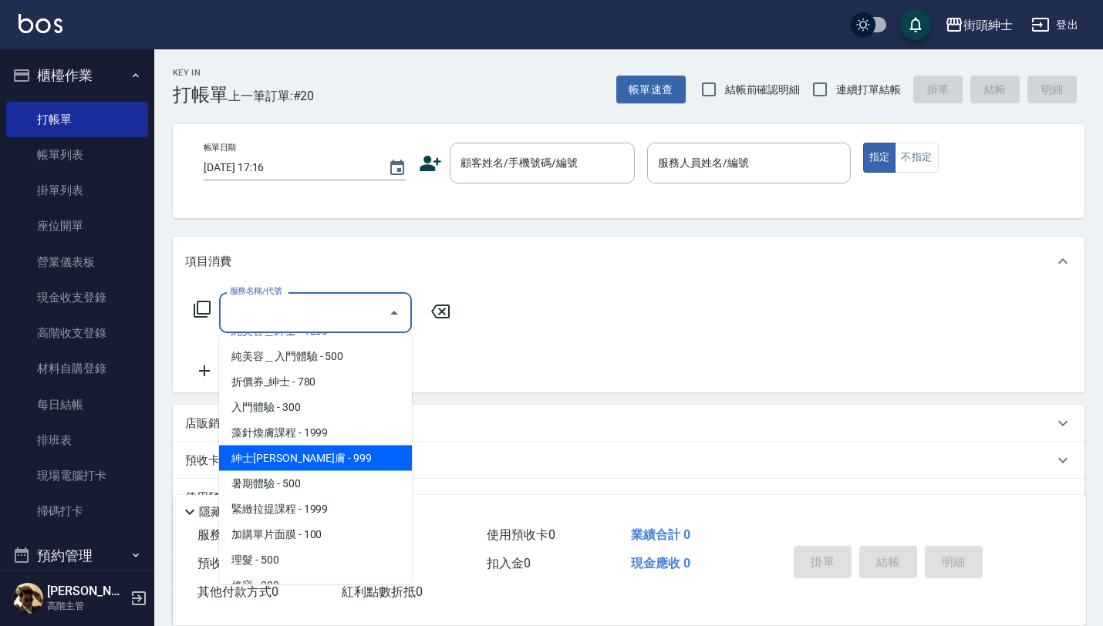
scroll to position [33, 0]
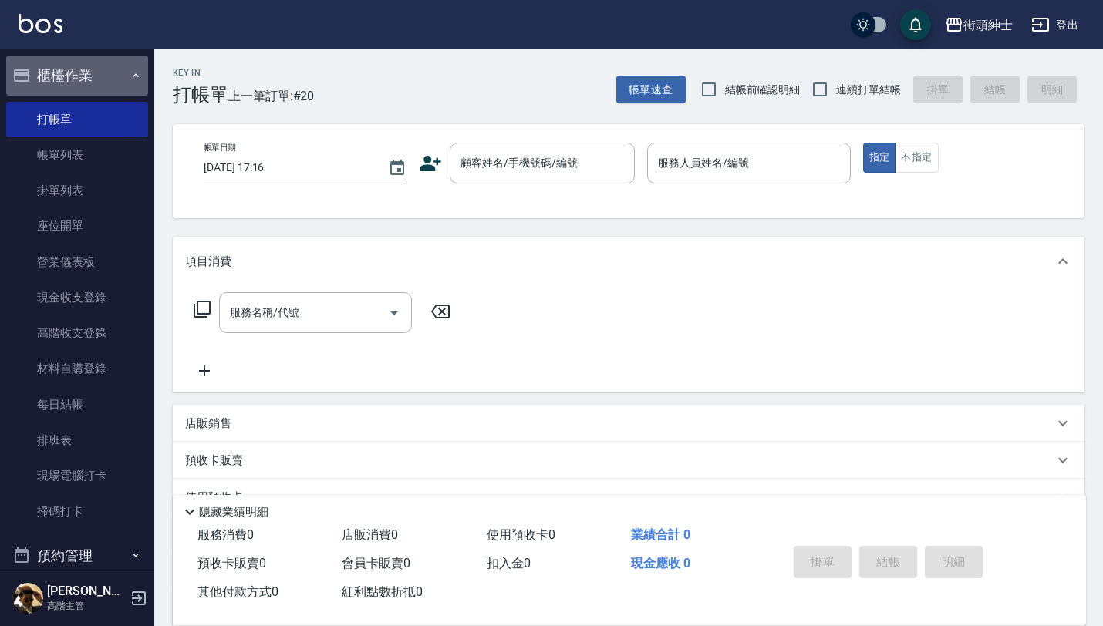
click at [106, 71] on button "櫃檯作業" at bounding box center [77, 76] width 142 height 40
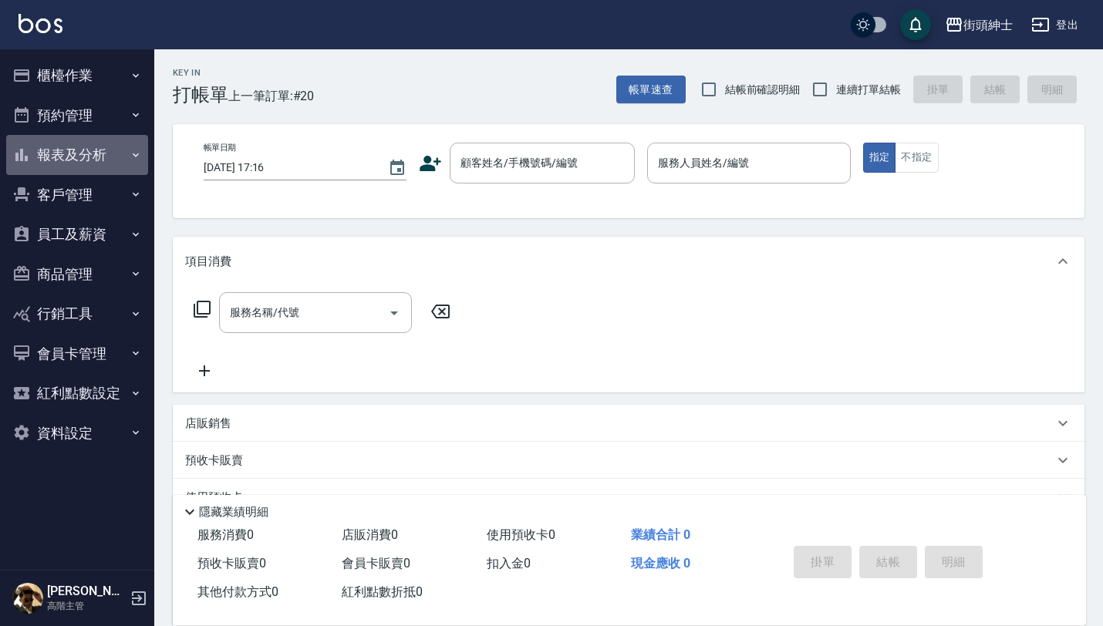
click at [111, 154] on button "報表及分析" at bounding box center [77, 155] width 142 height 40
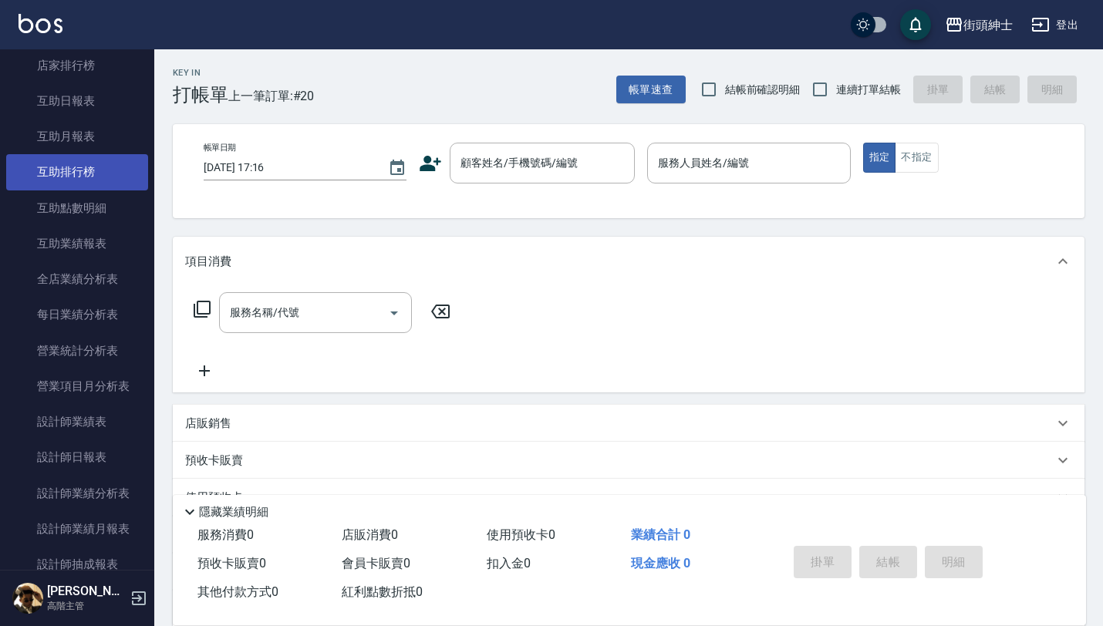
scroll to position [285, 0]
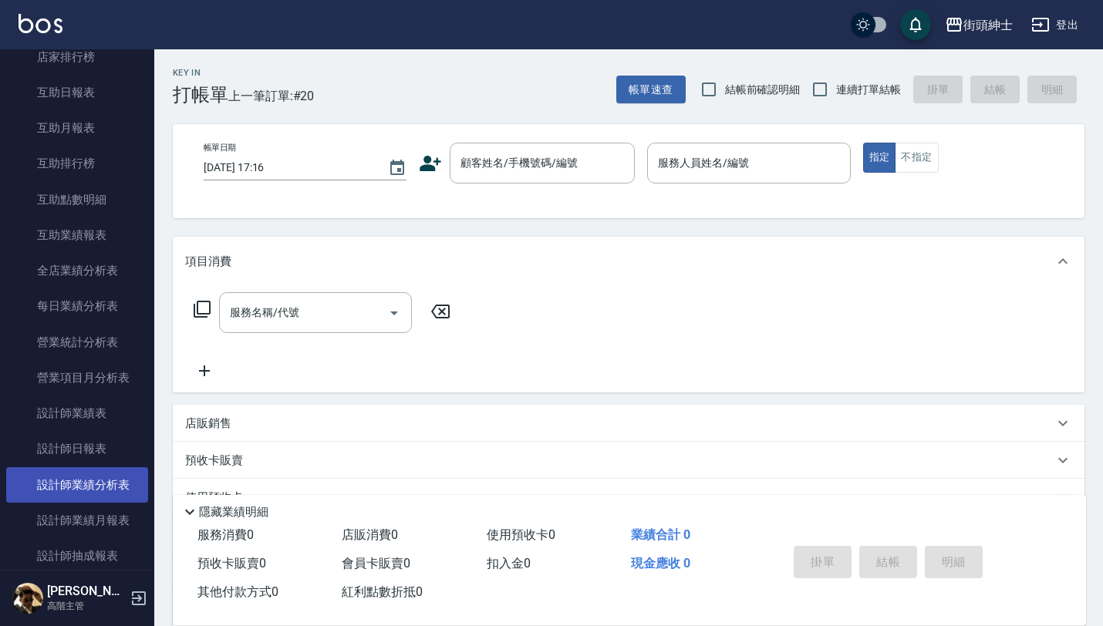
click at [121, 486] on link "設計師業績分析表" at bounding box center [77, 484] width 142 height 35
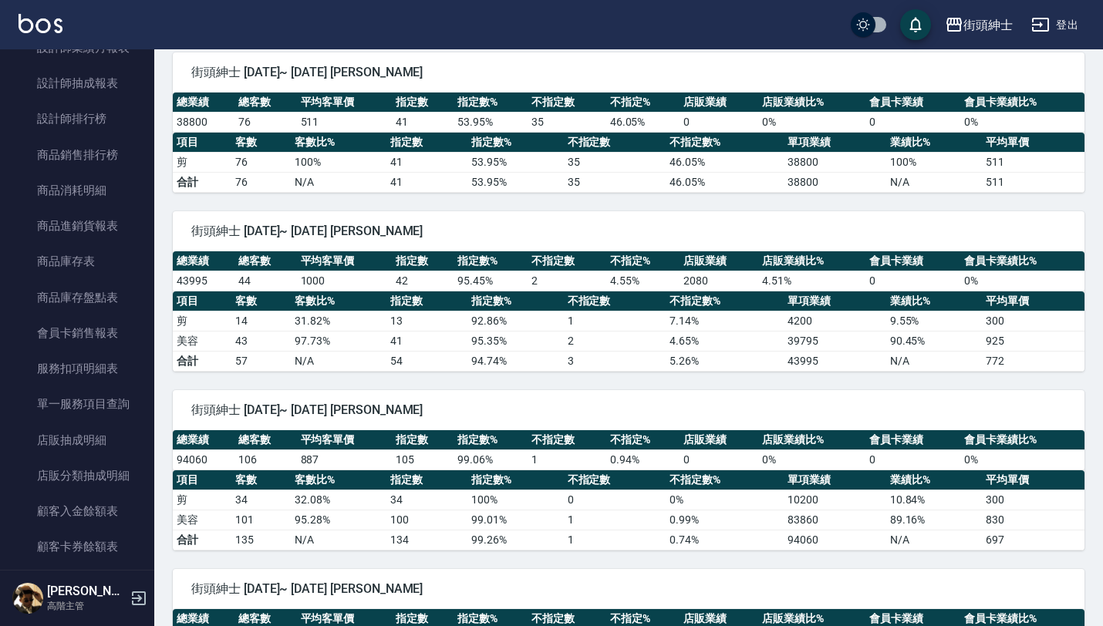
scroll to position [760, 0]
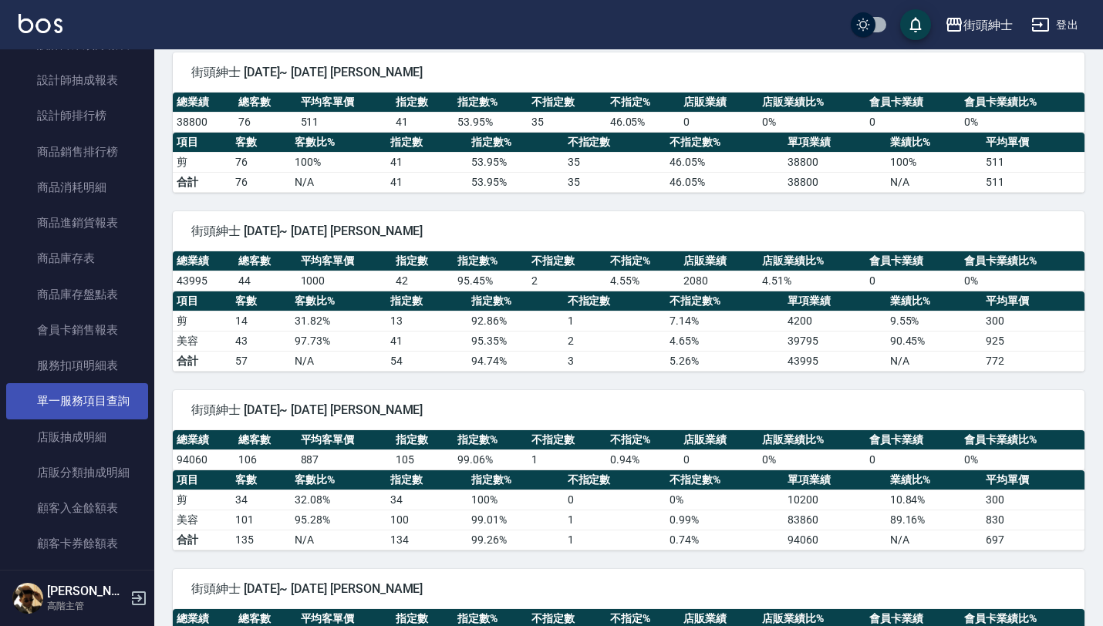
click at [117, 404] on link "單一服務項目查詢" at bounding box center [77, 400] width 142 height 35
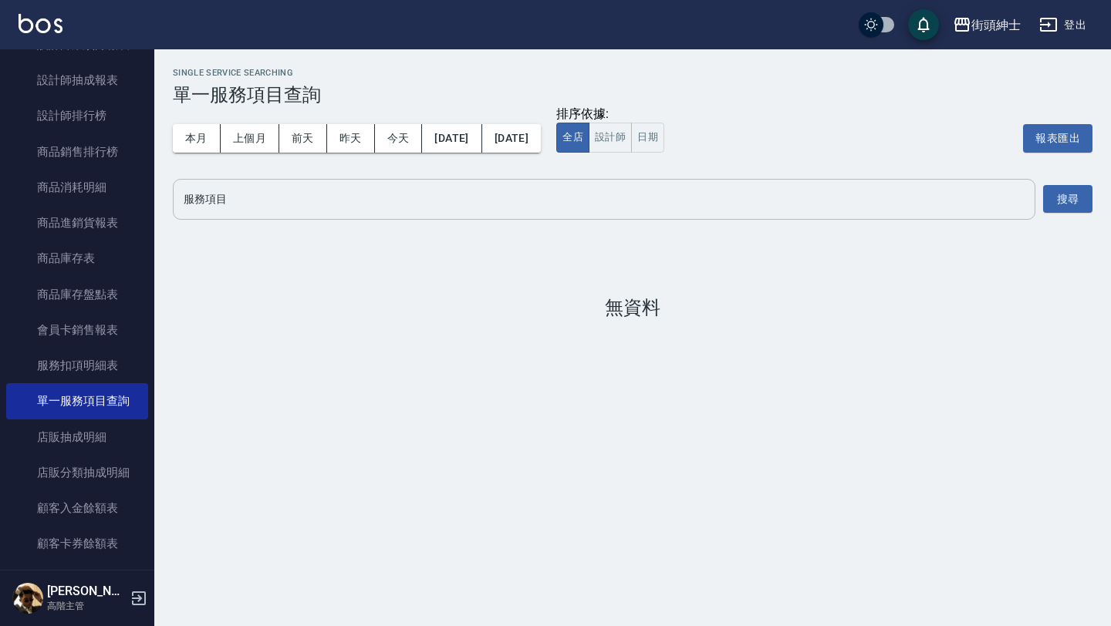
click at [319, 188] on input "服務項目" at bounding box center [604, 199] width 848 height 27
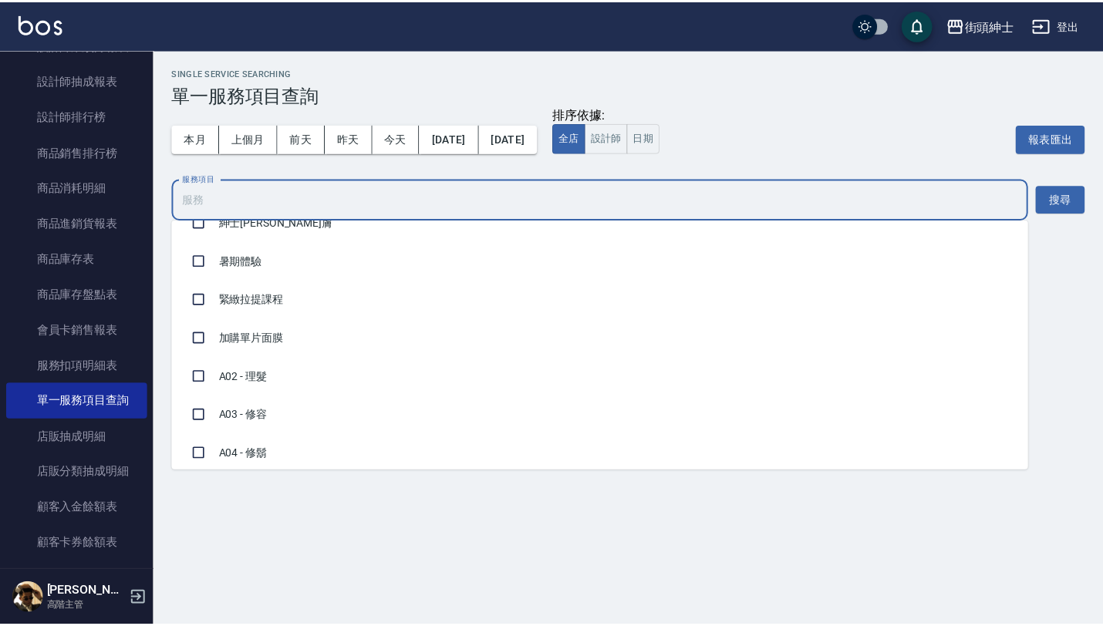
scroll to position [201, 0]
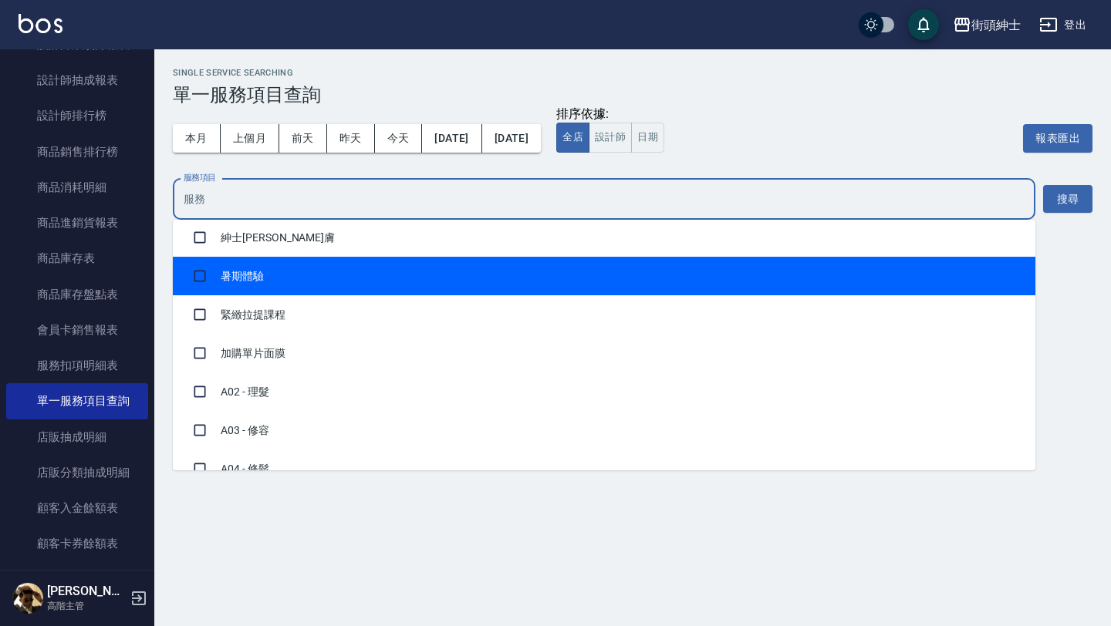
click at [266, 261] on li "暑期體驗" at bounding box center [604, 276] width 862 height 39
checkbox input "true"
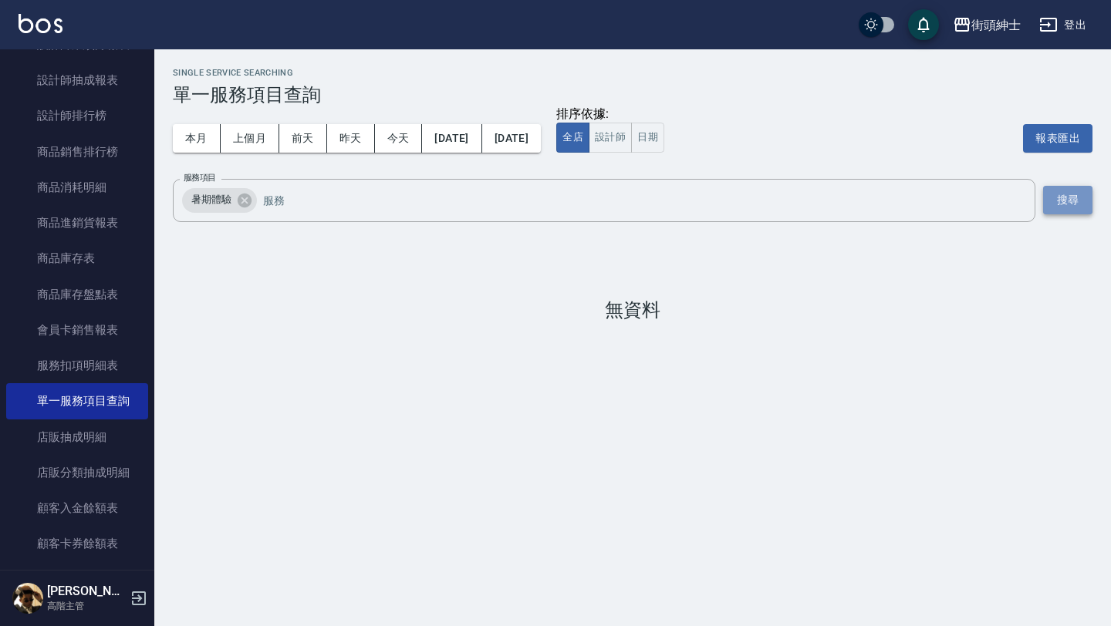
click at [1052, 201] on button "搜尋" at bounding box center [1067, 200] width 49 height 29
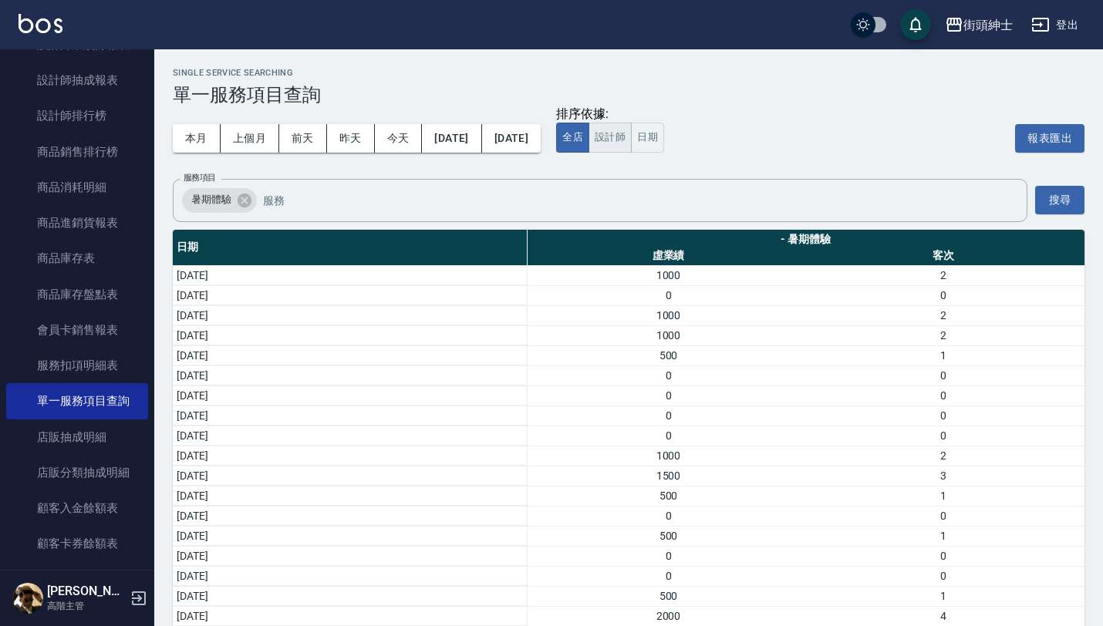
click at [632, 147] on button "設計師" at bounding box center [609, 138] width 43 height 30
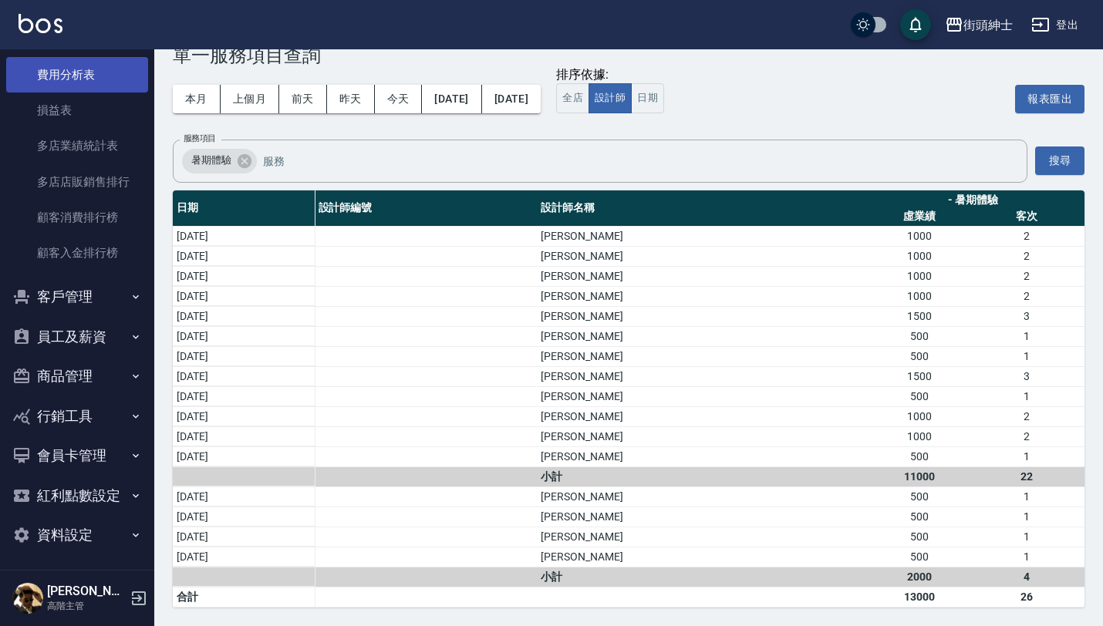
scroll to position [1448, 0]
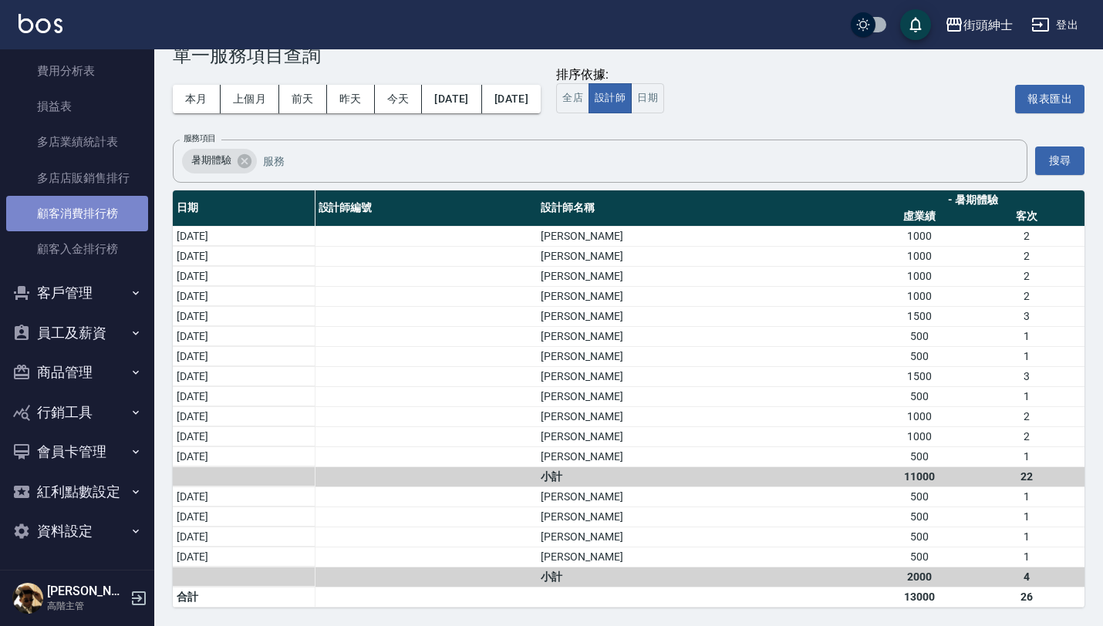
click at [99, 213] on link "顧客消費排行榜" at bounding box center [77, 213] width 142 height 35
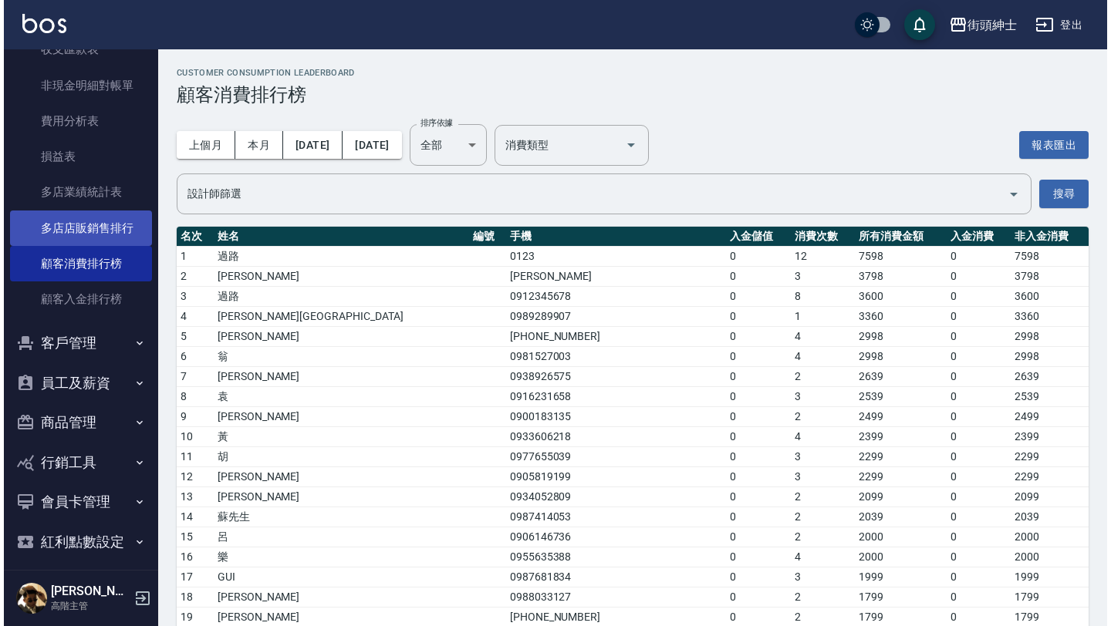
scroll to position [1397, 0]
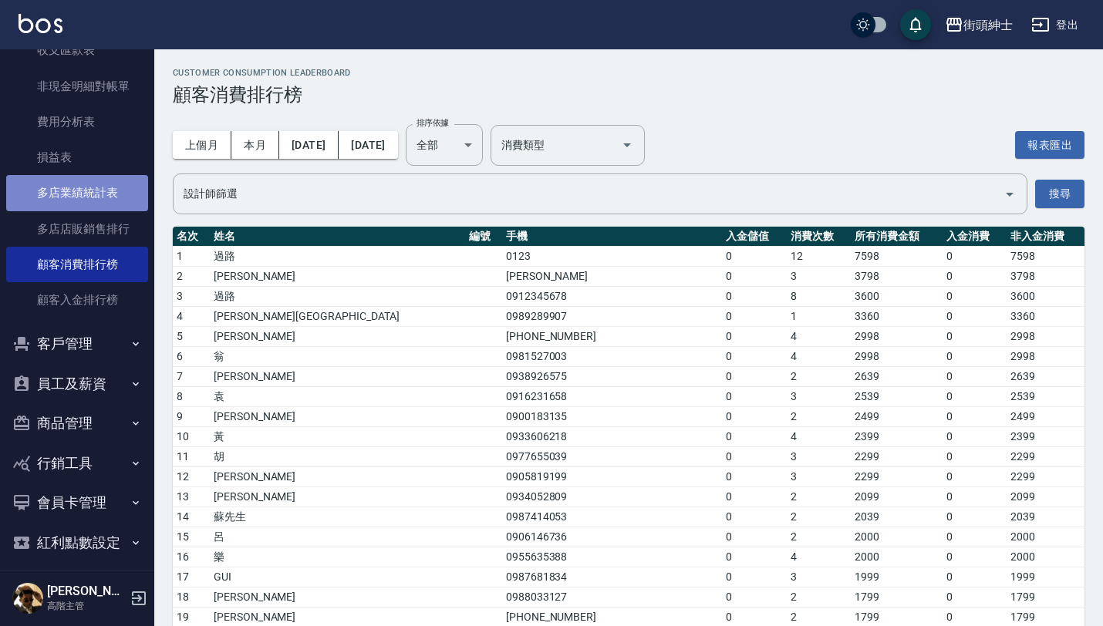
click at [107, 193] on link "多店業績統計表" at bounding box center [77, 192] width 142 height 35
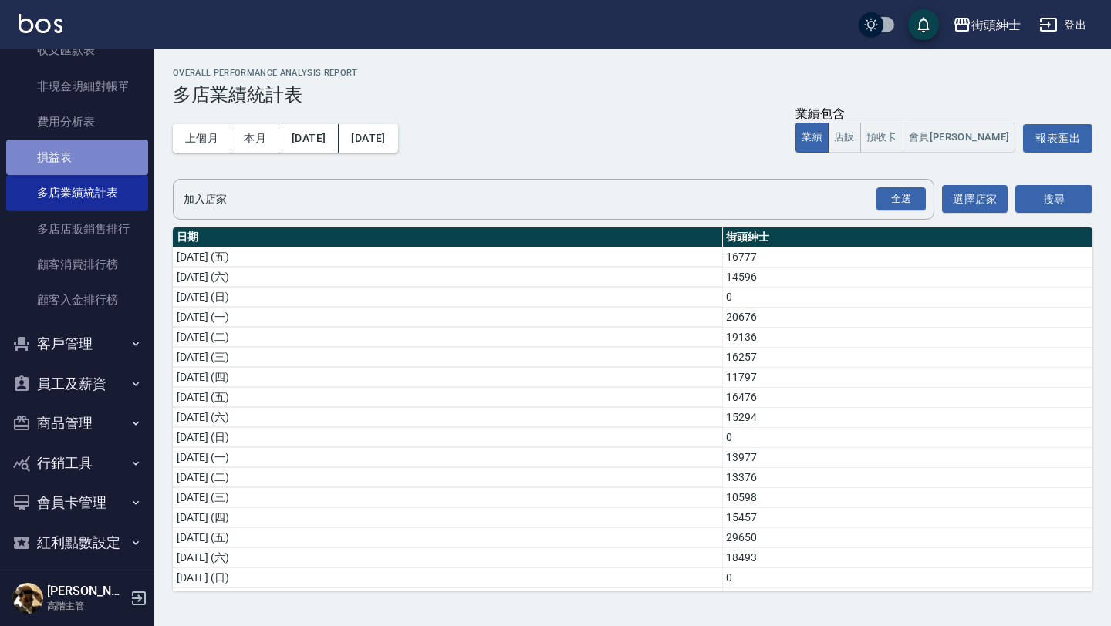
click at [114, 157] on link "損益表" at bounding box center [77, 157] width 142 height 35
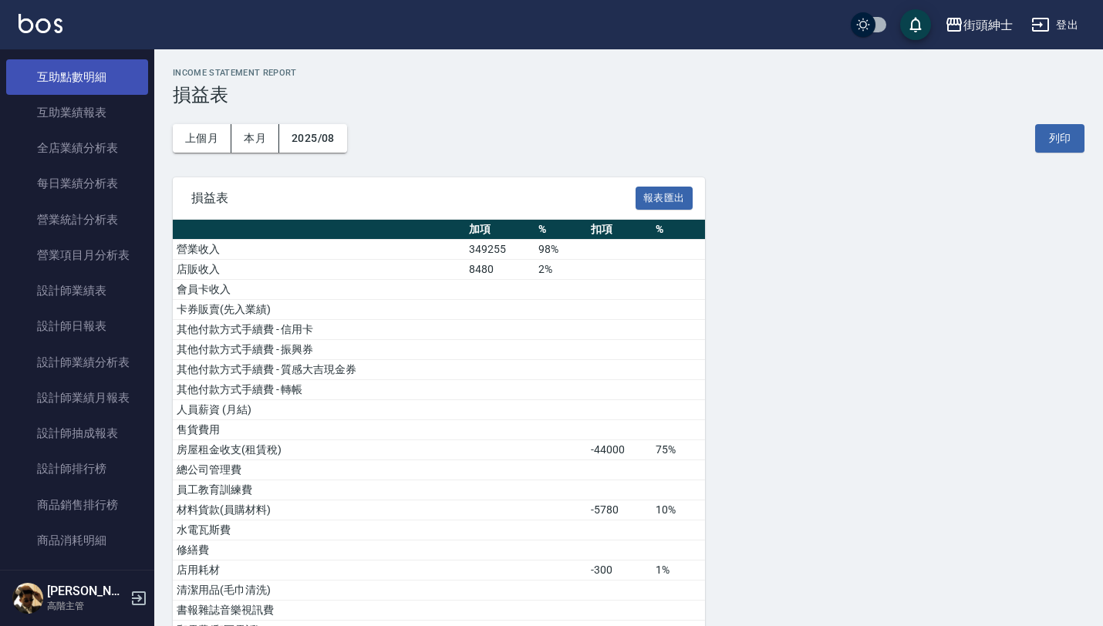
scroll to position [413, 0]
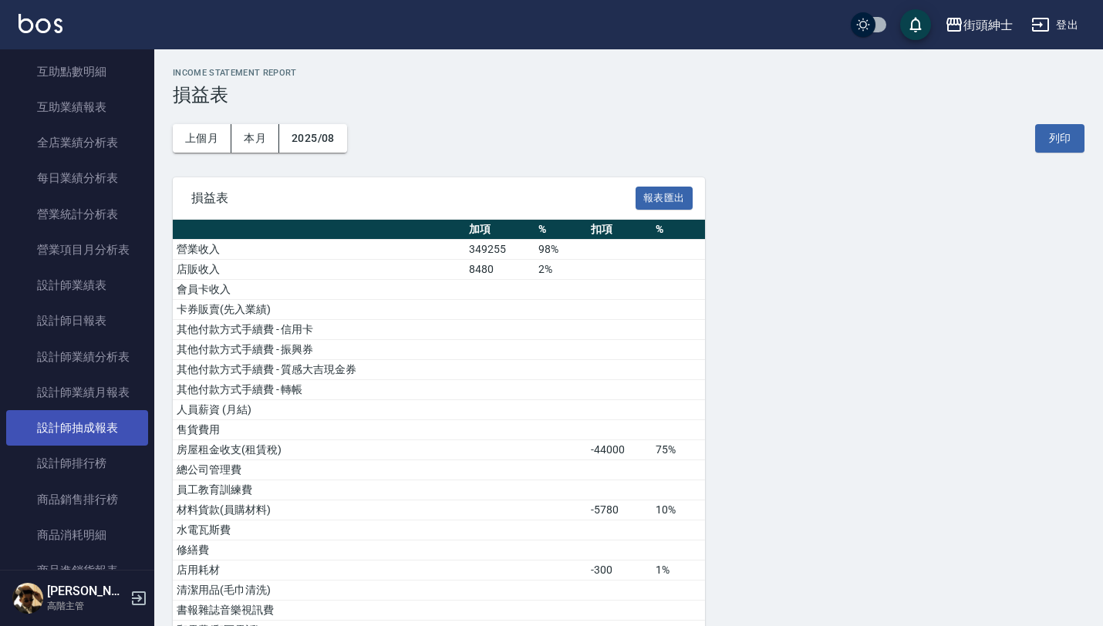
click at [111, 431] on link "設計師抽成報表" at bounding box center [77, 427] width 142 height 35
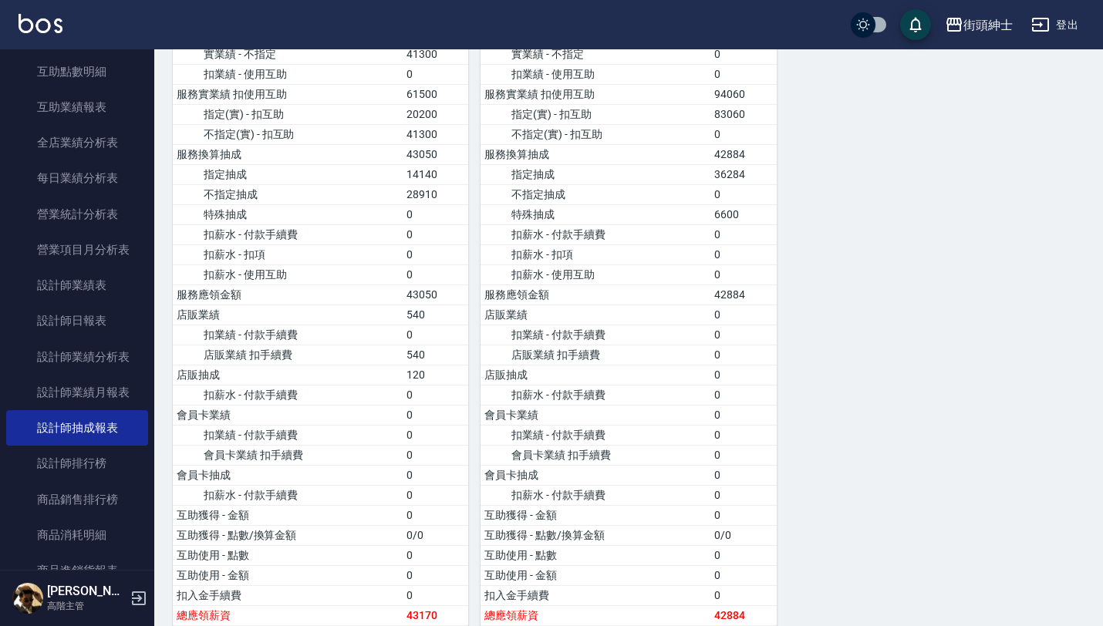
scroll to position [1069, 0]
